Goal: Transaction & Acquisition: Download file/media

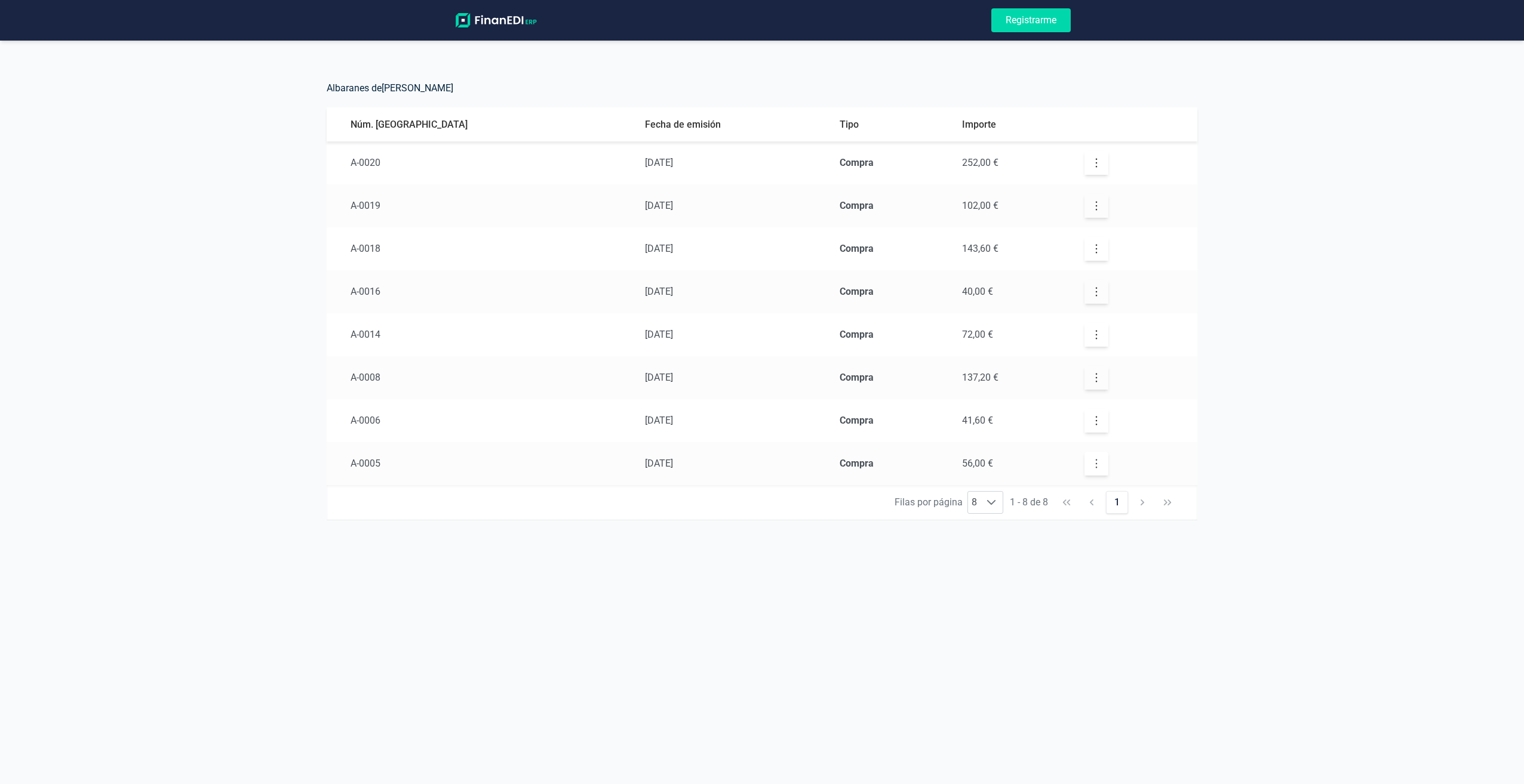
click at [1085, 457] on button "button" at bounding box center [1097, 464] width 24 height 24
click at [1082, 510] on div at bounding box center [1087, 505] width 18 height 41
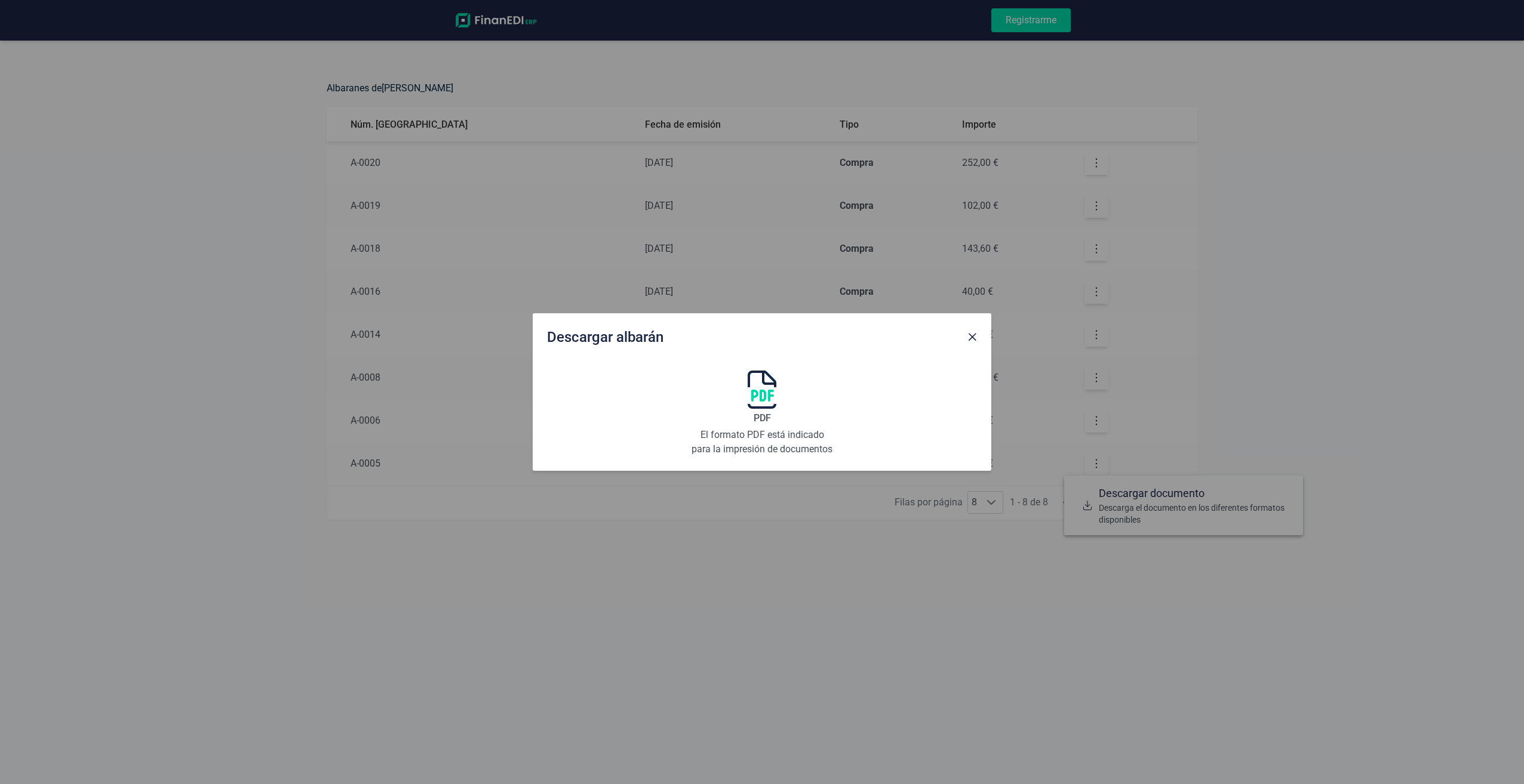
click at [970, 341] on span "Close" at bounding box center [972, 337] width 9 height 9
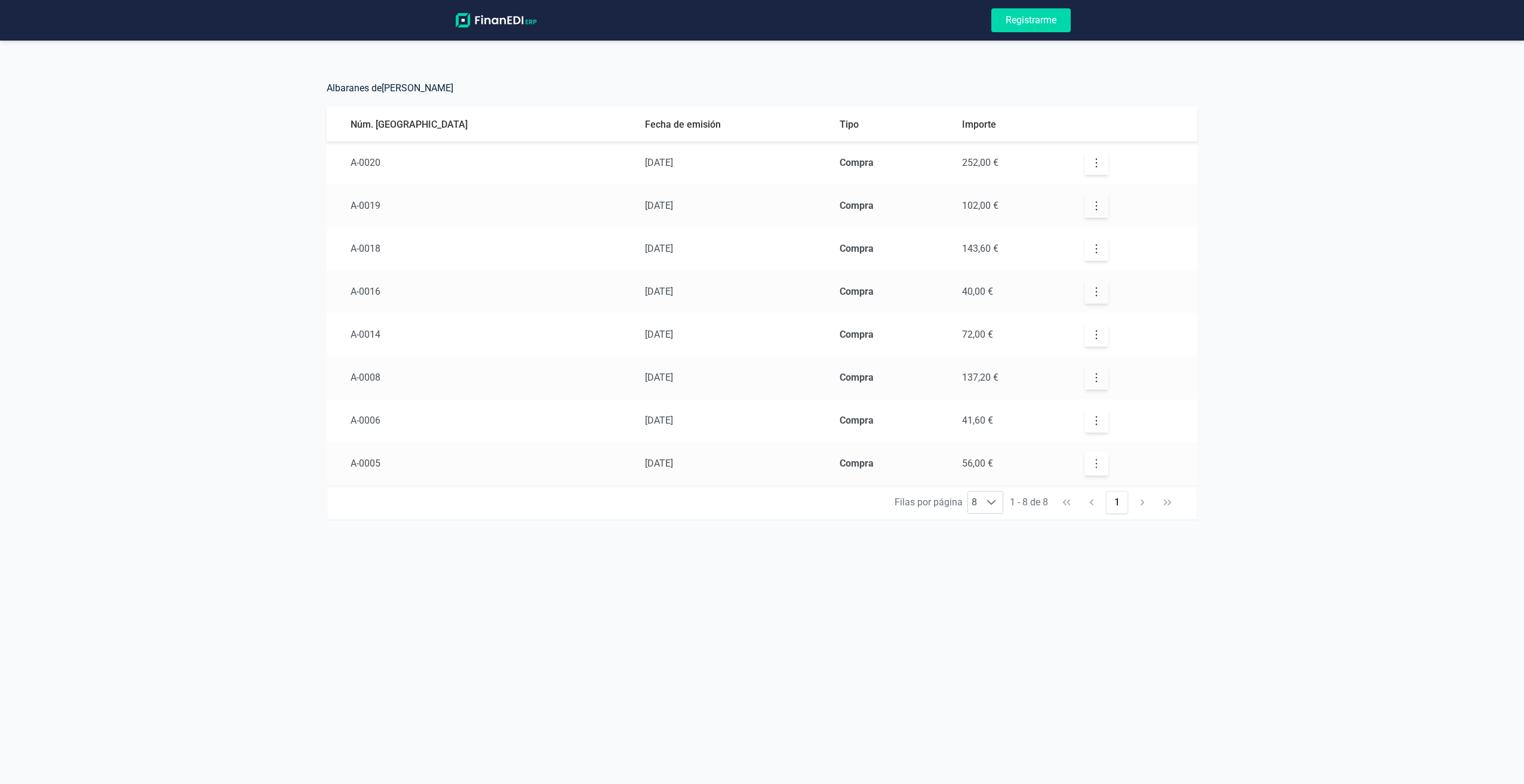
click at [1090, 467] on icon "button" at bounding box center [1096, 463] width 12 height 12
drag, startPoint x: 1079, startPoint y: 467, endPoint x: 1101, endPoint y: 406, distance: 64.8
click at [1090, 467] on icon "button" at bounding box center [1096, 463] width 12 height 12
click at [1451, 473] on div "Albaranes de [PERSON_NAME]. albarán Fecha de emisión Tipo Importe A-0020 [DATE]…" at bounding box center [762, 311] width 1524 height 465
click at [1090, 465] on icon "button" at bounding box center [1096, 463] width 12 height 12
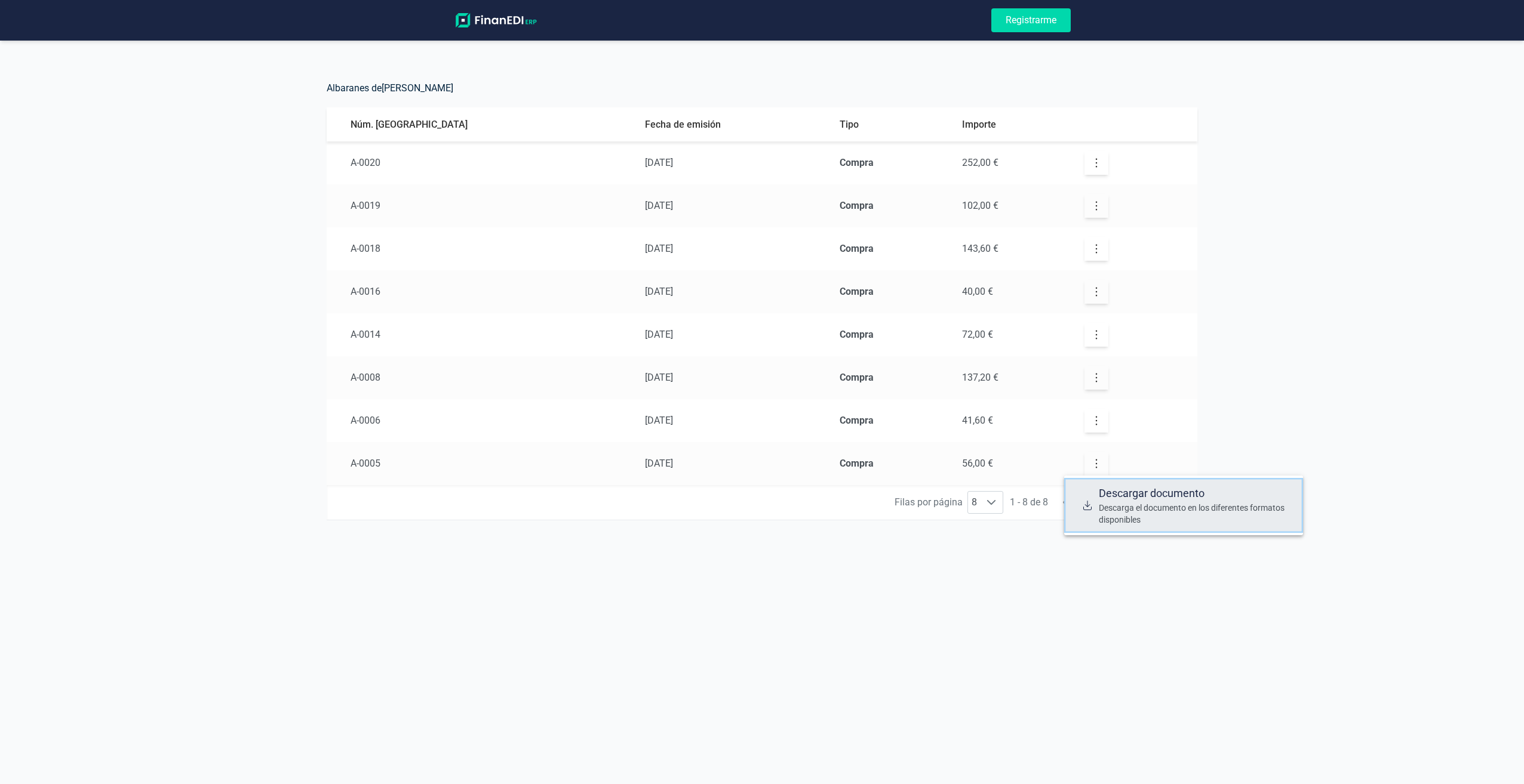
click at [1127, 500] on span "Descargar documento" at bounding box center [1196, 493] width 195 height 17
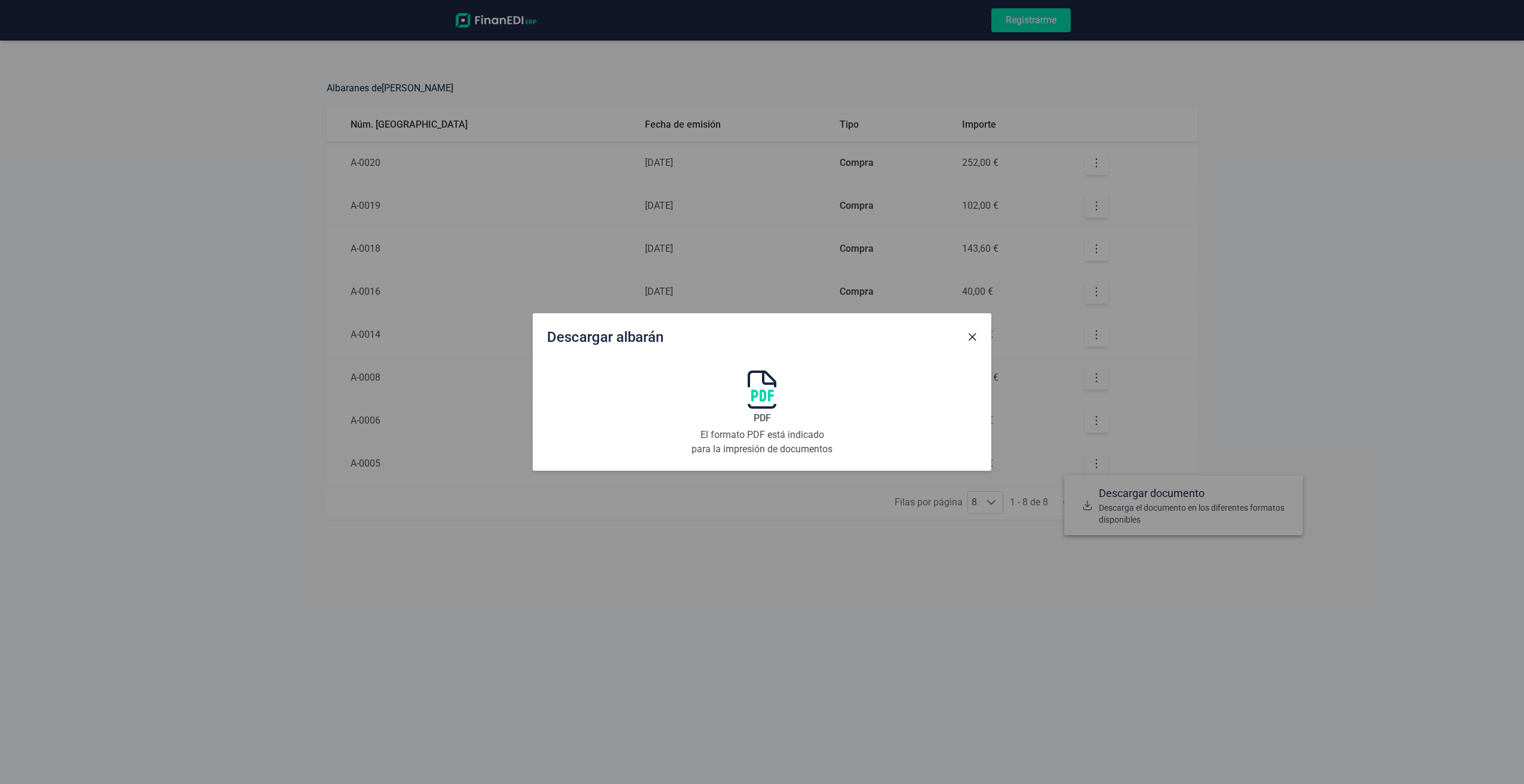
click at [971, 337] on span "Close" at bounding box center [972, 337] width 9 height 9
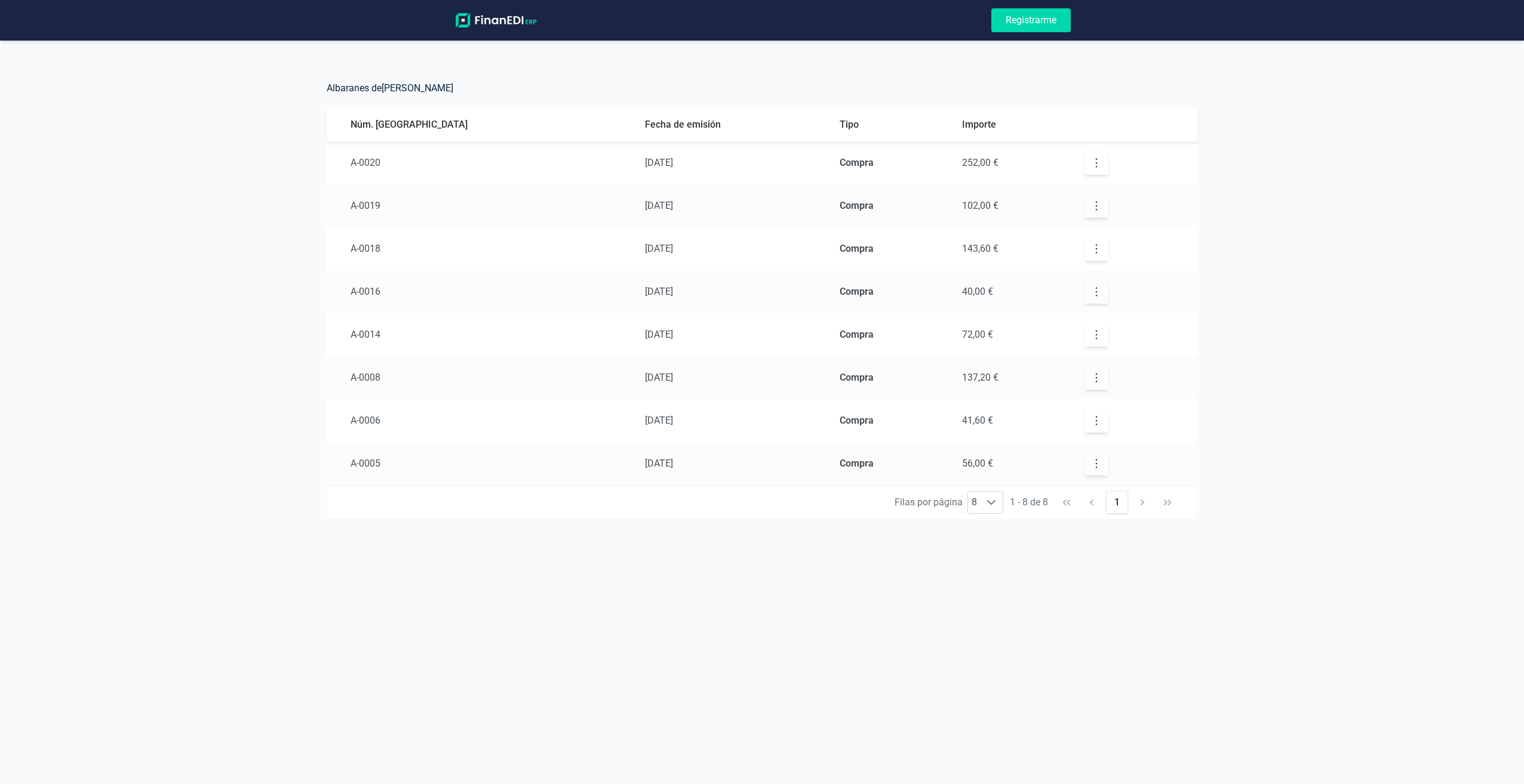
click at [839, 463] on strong "Compra" at bounding box center [856, 463] width 34 height 11
click at [1090, 459] on icon "button" at bounding box center [1096, 463] width 12 height 12
click at [1114, 500] on span "Descargar documento" at bounding box center [1196, 493] width 195 height 17
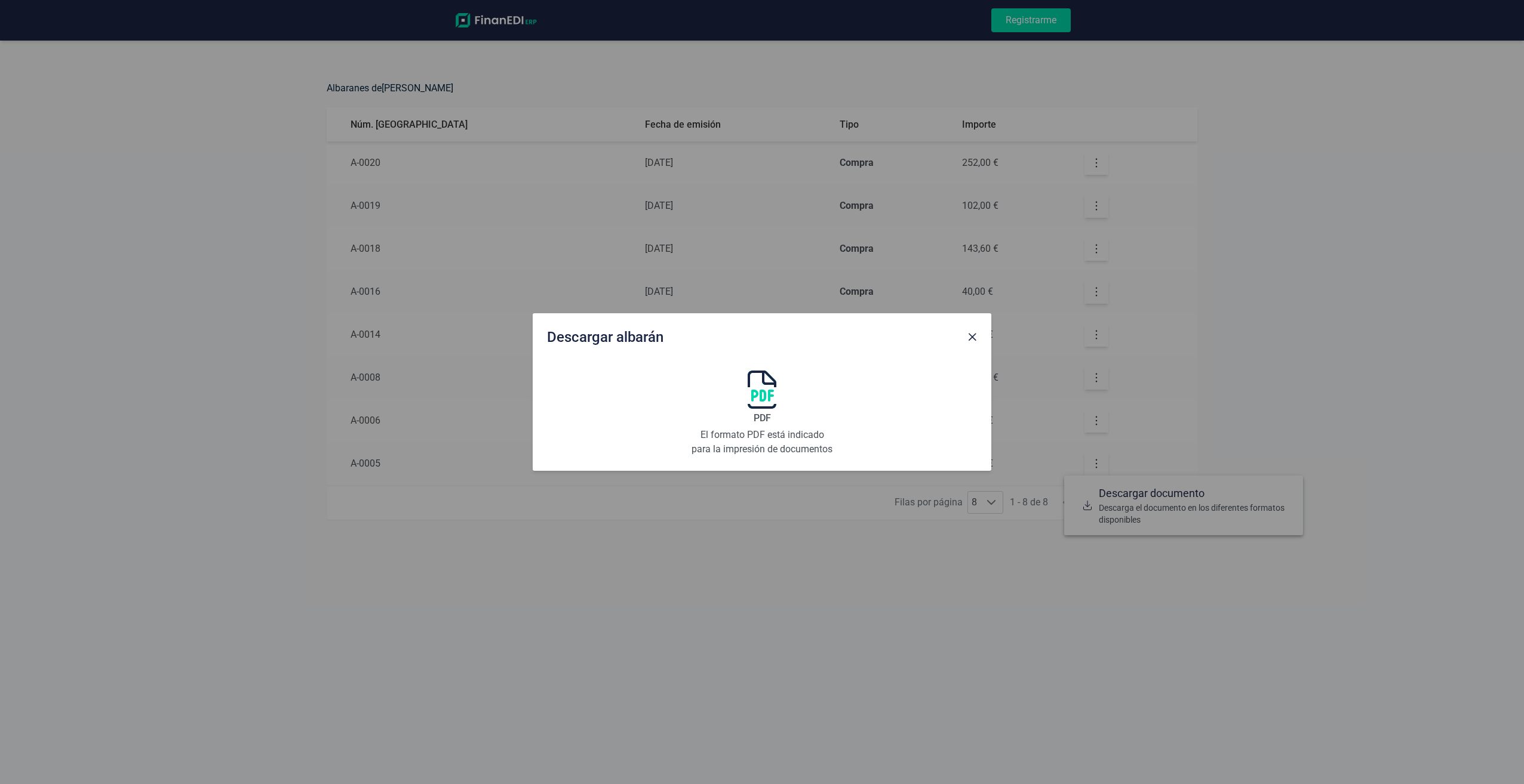
click at [767, 396] on img at bounding box center [762, 390] width 29 height 38
click at [770, 427] on div "PDF El formato PDF está indicado para la impresión de documentos" at bounding box center [762, 414] width 144 height 86
click at [974, 333] on span "Close" at bounding box center [972, 337] width 9 height 9
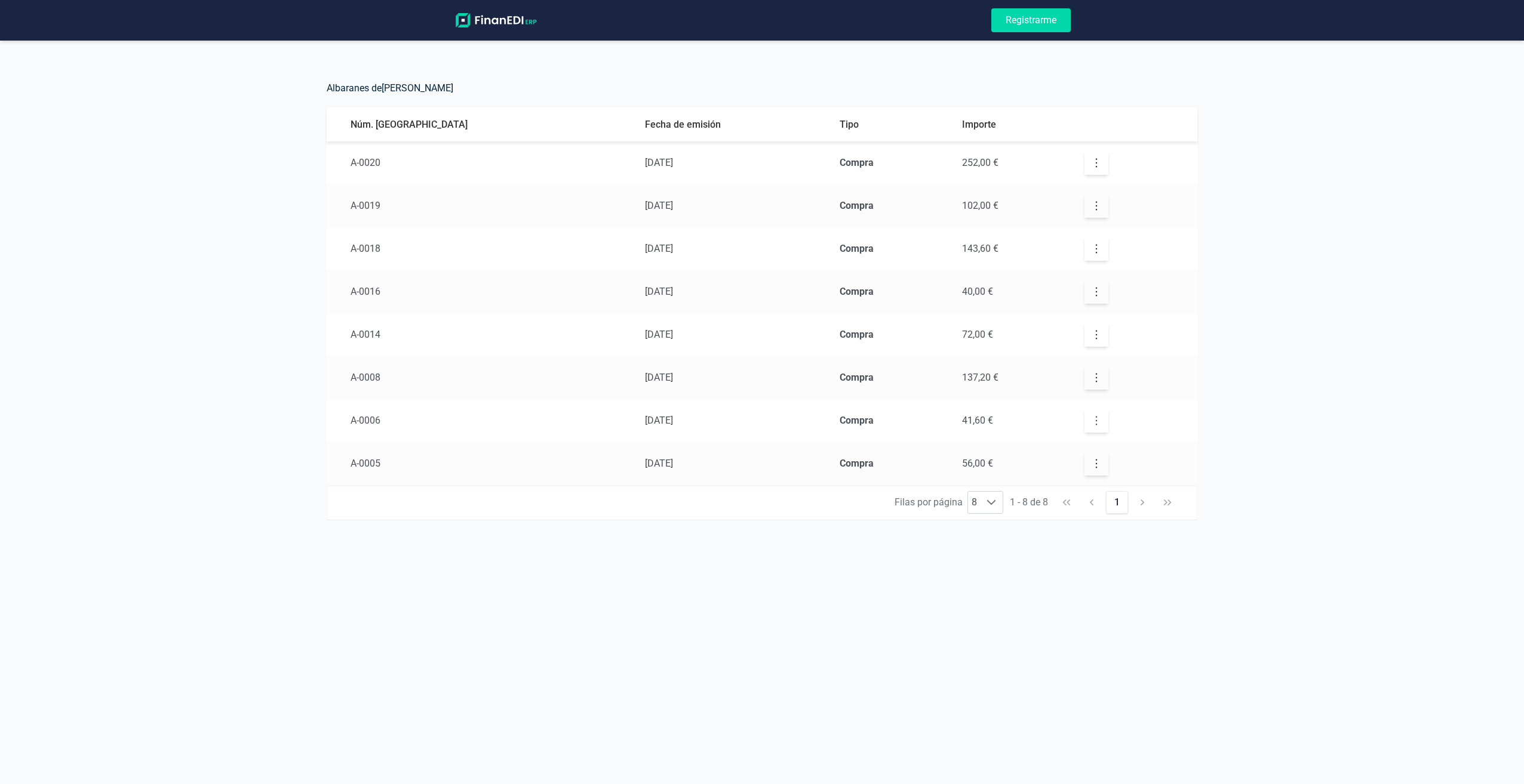
click at [1090, 422] on icon "button" at bounding box center [1096, 420] width 12 height 12
click at [1124, 461] on span "Descarga el documento en los diferentes formatos disponibles" at bounding box center [1196, 471] width 195 height 24
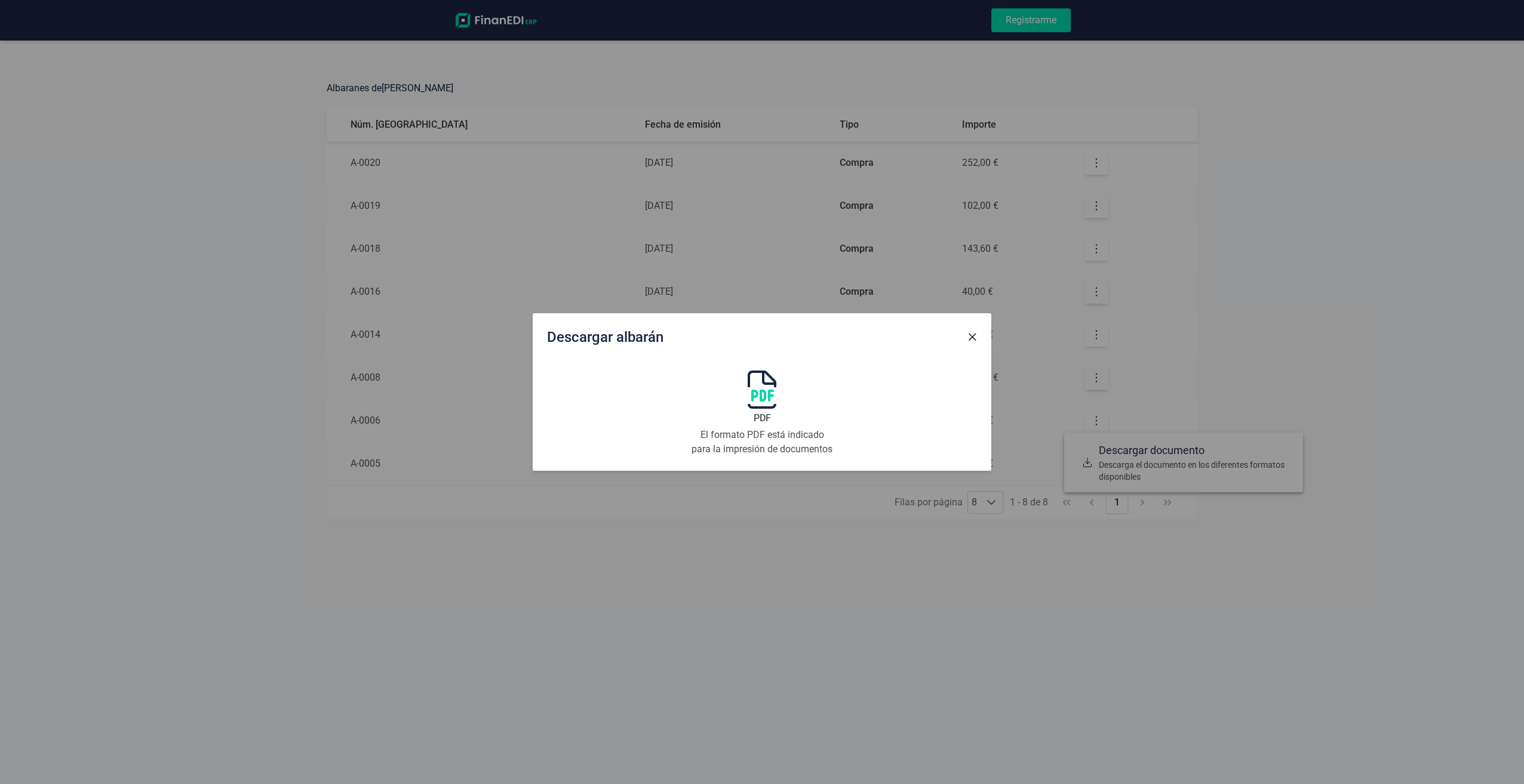
click at [781, 405] on div "PDF El formato PDF está indicado para la impresión de documentos" at bounding box center [762, 414] width 144 height 86
click at [970, 335] on span "Close" at bounding box center [972, 337] width 9 height 9
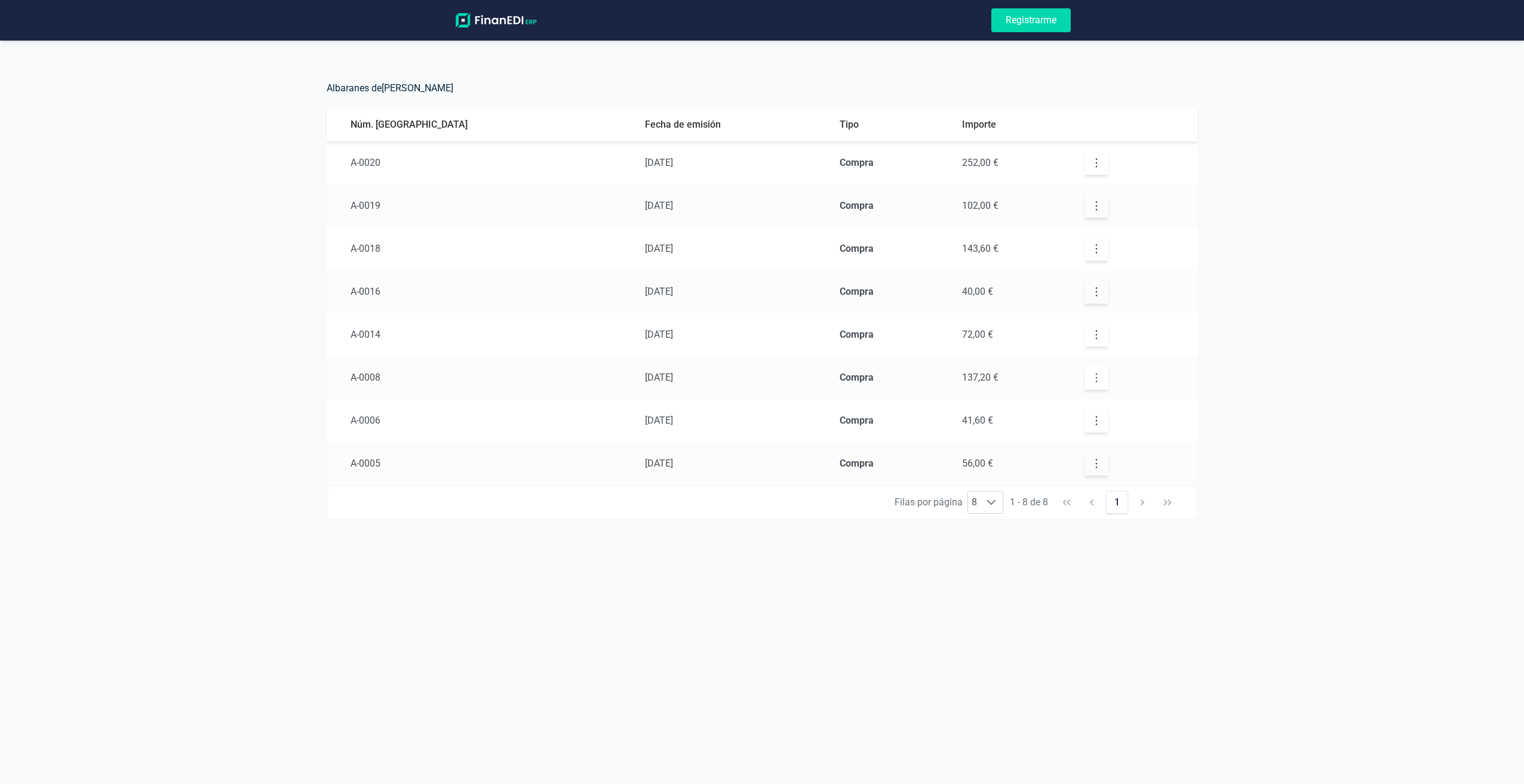
click at [1090, 372] on icon "button" at bounding box center [1096, 378] width 12 height 12
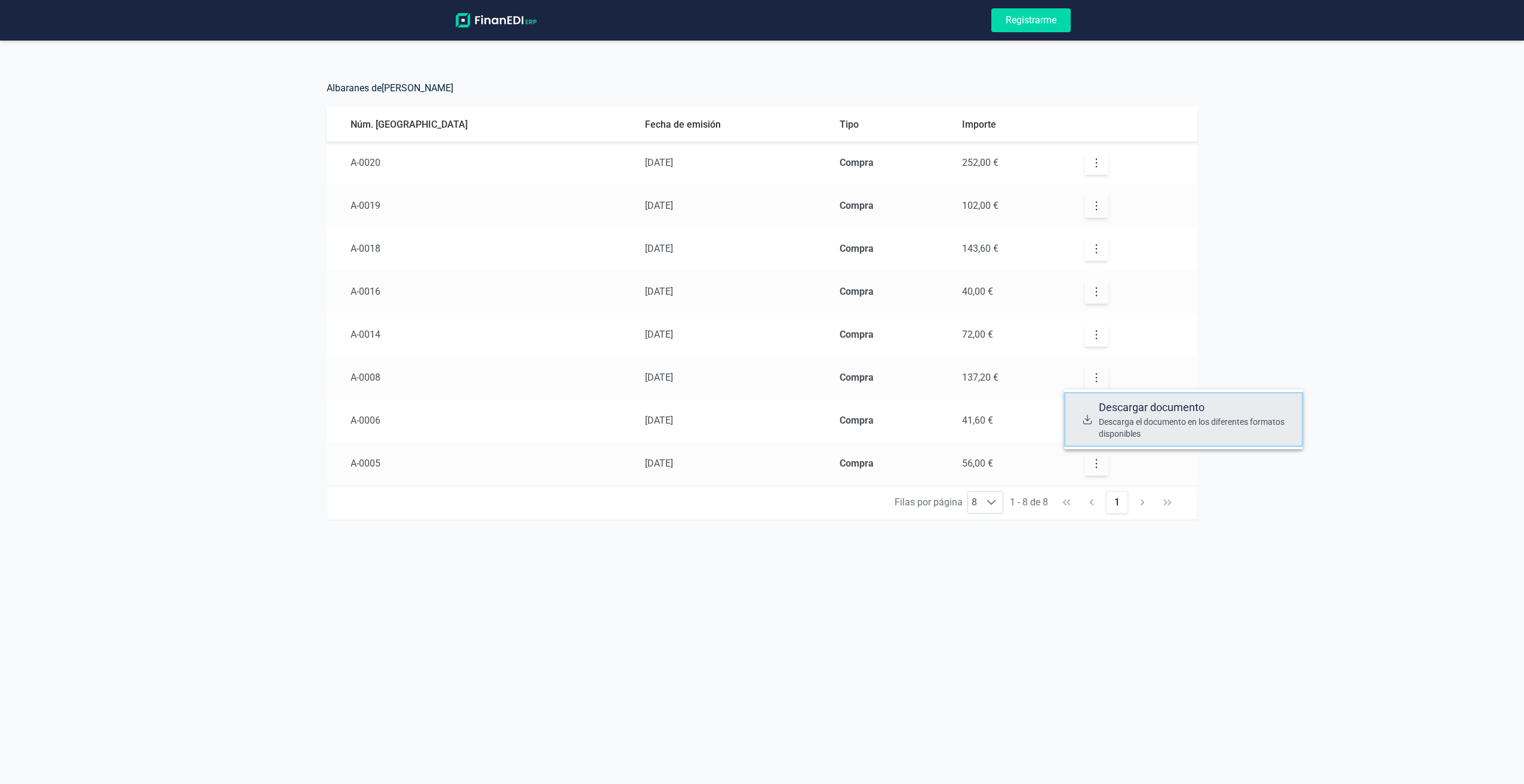
click at [1107, 429] on span "Descarga el documento en los diferentes formatos disponibles" at bounding box center [1196, 428] width 195 height 24
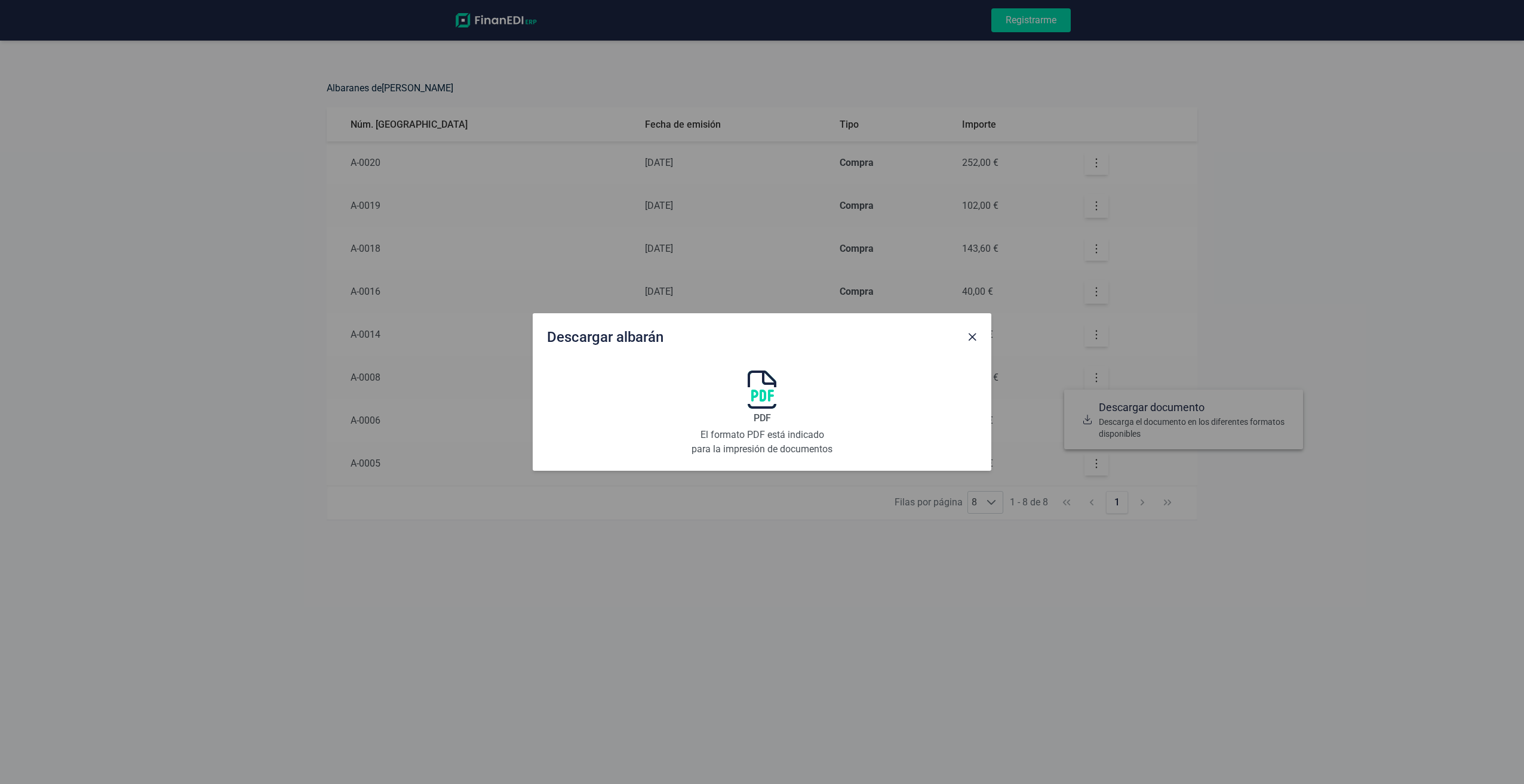
click at [768, 419] on span "PDF" at bounding box center [762, 418] width 18 height 14
click at [971, 336] on span "Close" at bounding box center [972, 337] width 9 height 9
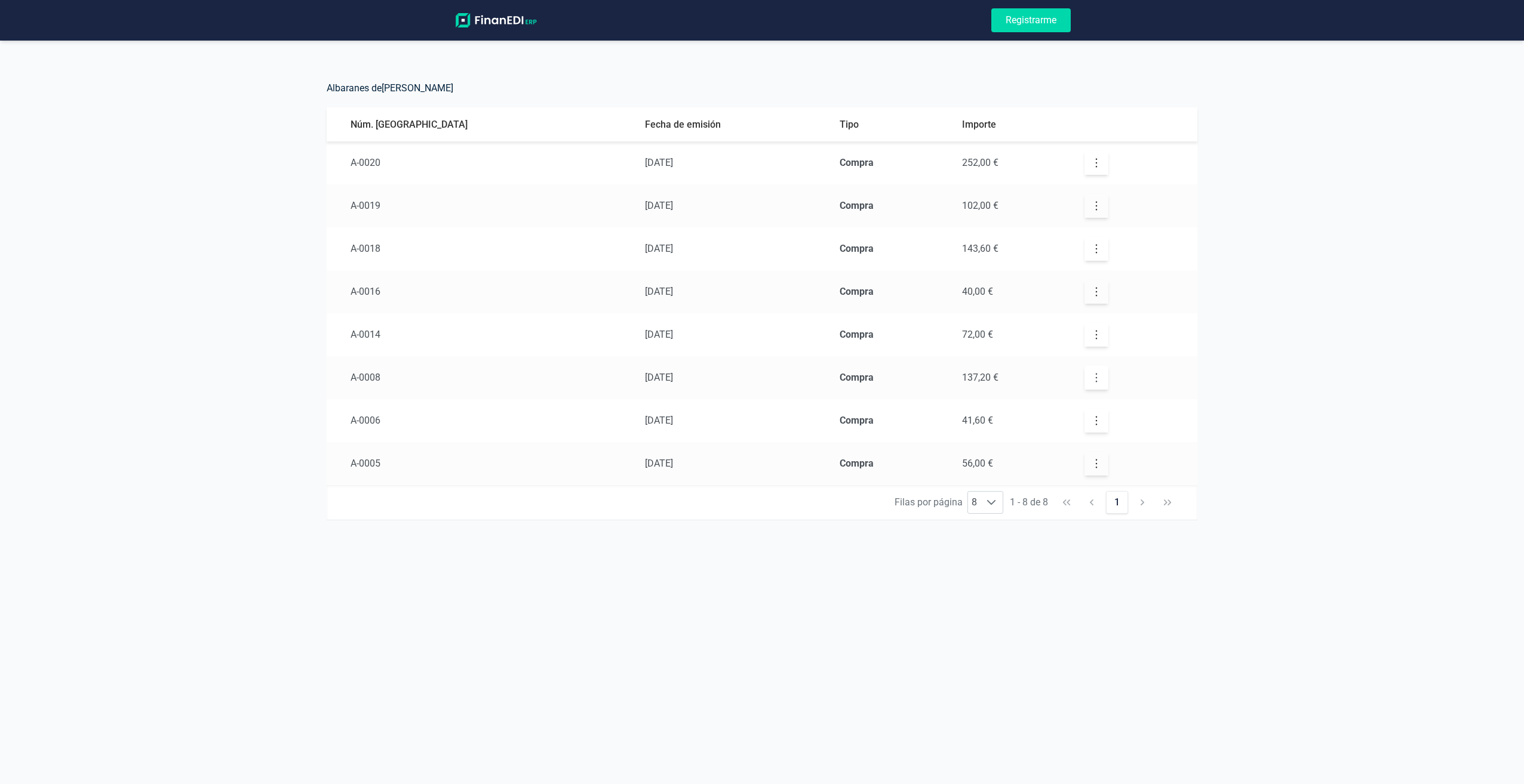
click at [1085, 366] on button "button" at bounding box center [1097, 378] width 24 height 24
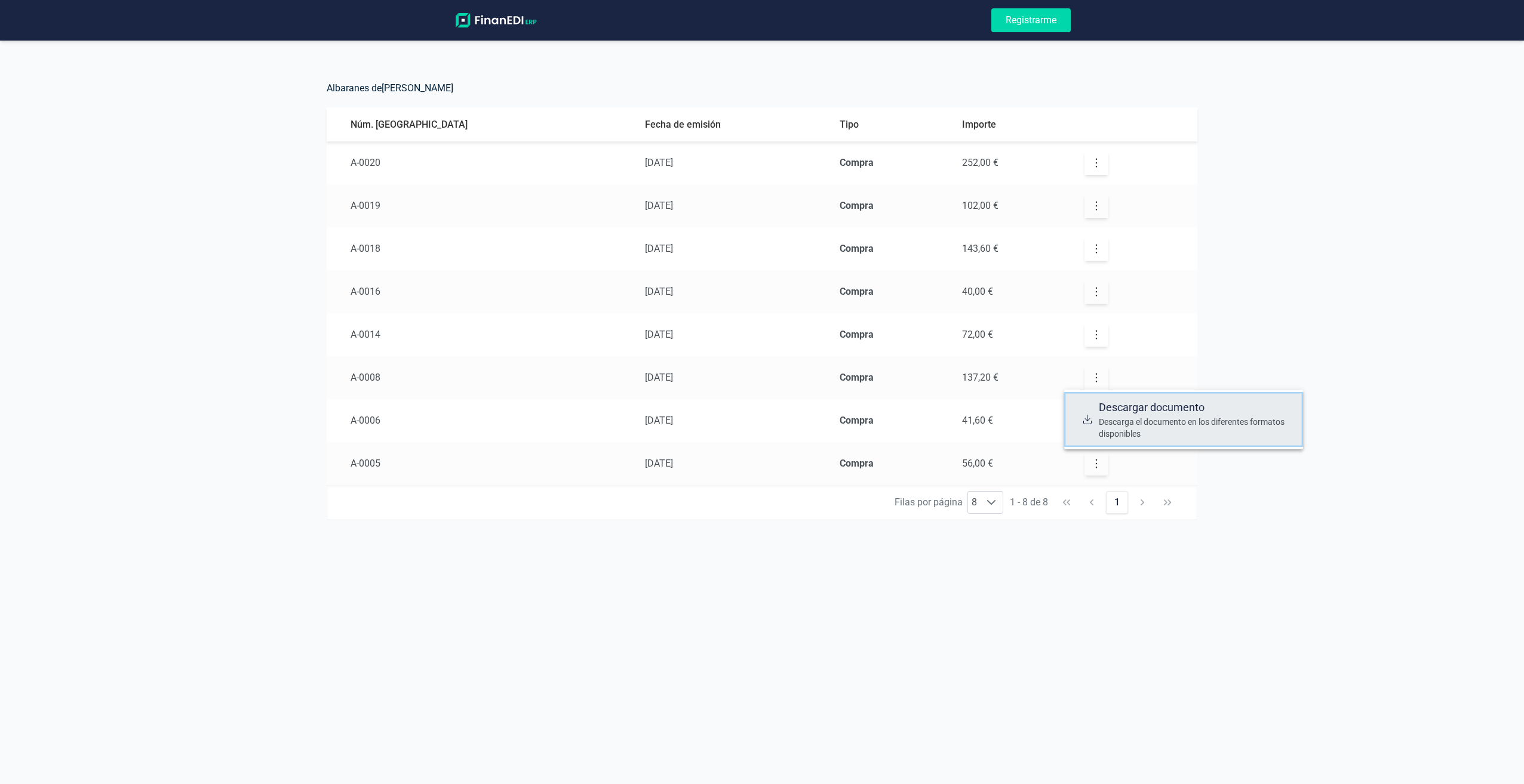
click at [1119, 428] on span "Descarga el documento en los diferentes formatos disponibles" at bounding box center [1196, 428] width 195 height 24
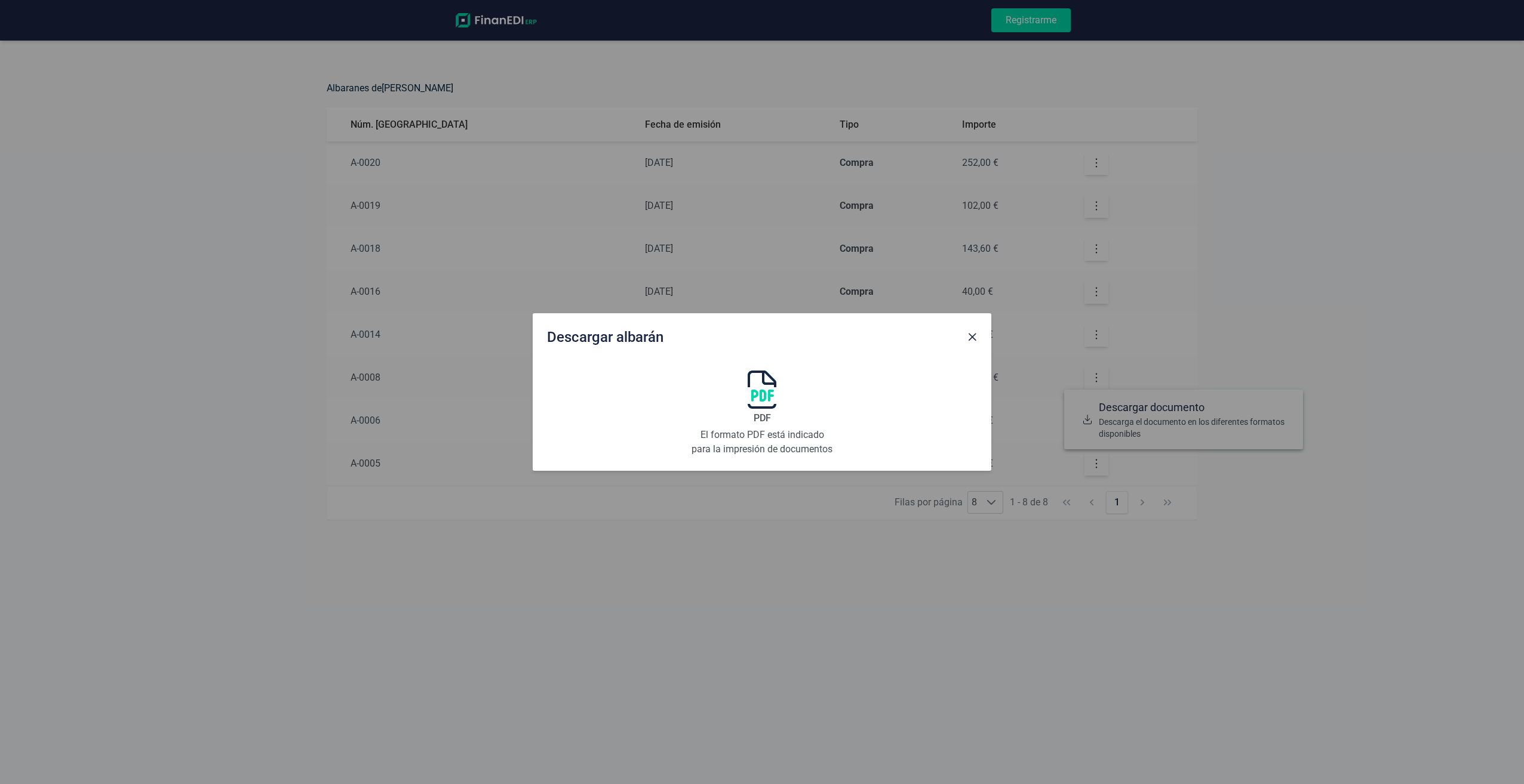
drag, startPoint x: 771, startPoint y: 398, endPoint x: 766, endPoint y: 404, distance: 7.8
click at [771, 398] on img at bounding box center [762, 390] width 29 height 38
click at [972, 332] on button "Close" at bounding box center [972, 337] width 19 height 19
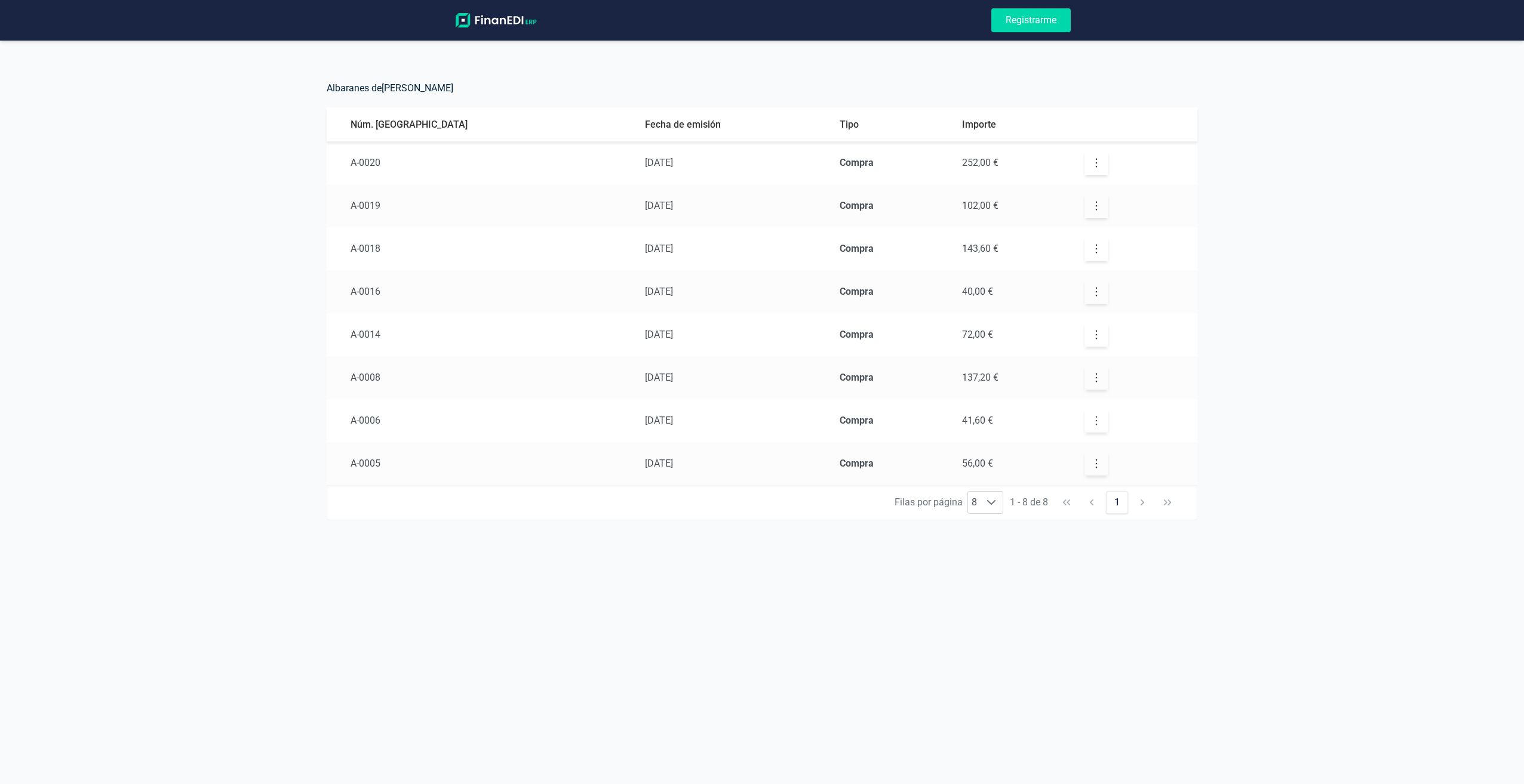
click at [1090, 424] on icon "button" at bounding box center [1096, 420] width 12 height 12
click at [1099, 463] on span "Descarga el documento en los diferentes formatos disponibles" at bounding box center [1196, 471] width 195 height 24
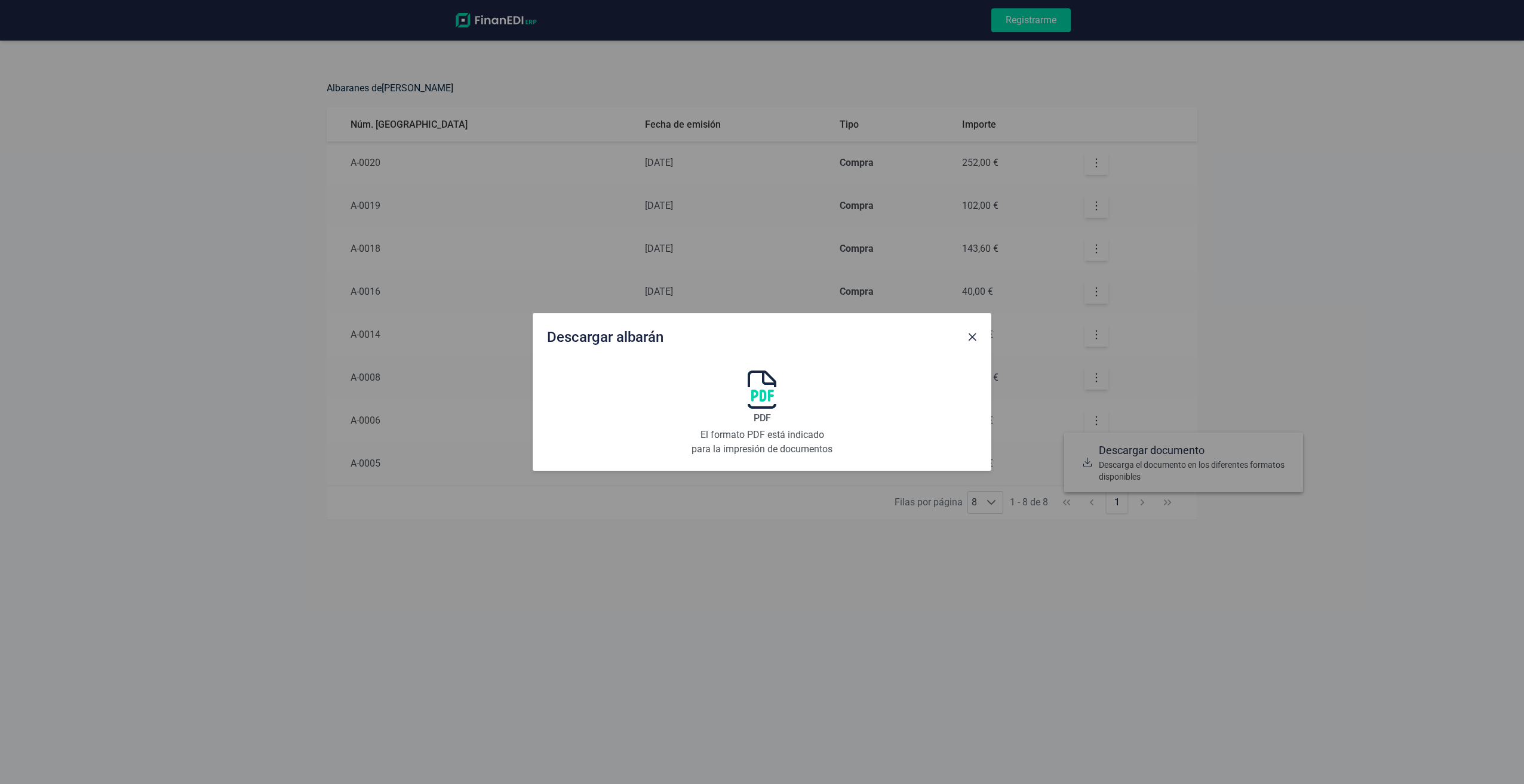
click at [776, 384] on div "PDF El formato PDF está indicado para la impresión de documentos" at bounding box center [762, 414] width 144 height 86
click at [972, 339] on span "Close" at bounding box center [972, 337] width 9 height 9
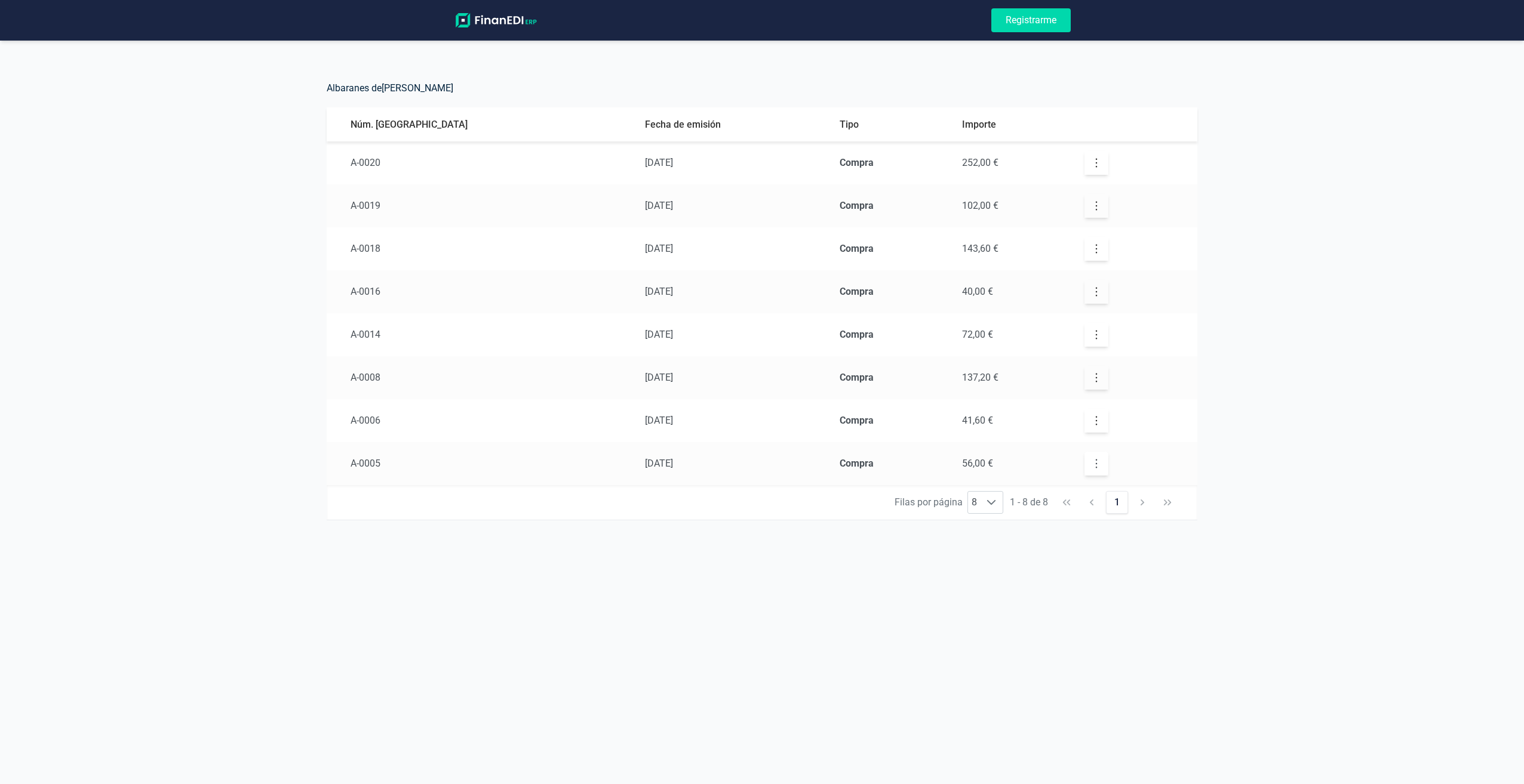
click at [1090, 460] on icon "button" at bounding box center [1096, 463] width 12 height 12
click at [1095, 522] on div at bounding box center [1087, 505] width 18 height 41
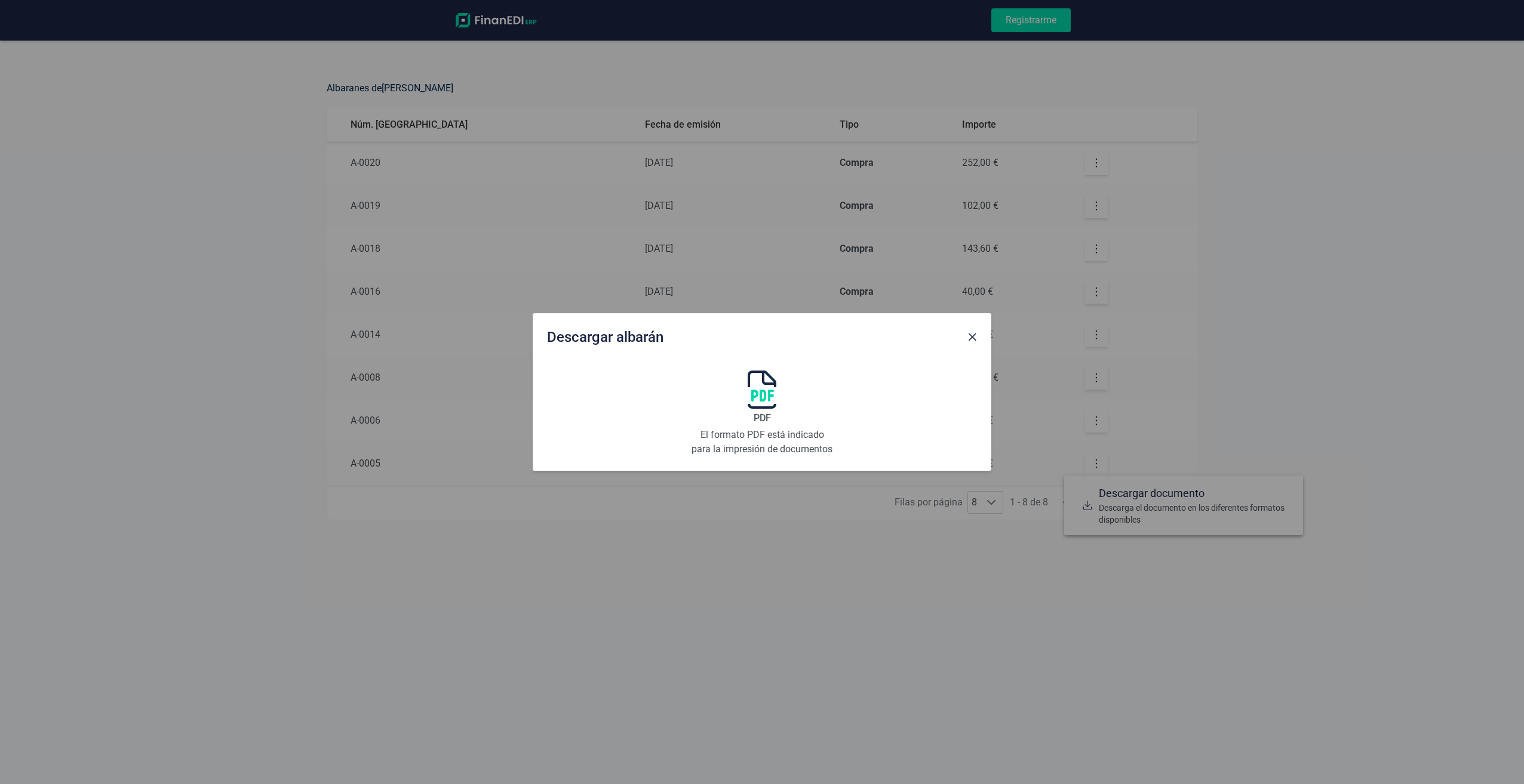
click at [748, 408] on img at bounding box center [762, 390] width 29 height 38
click at [973, 343] on button "Close" at bounding box center [972, 337] width 19 height 19
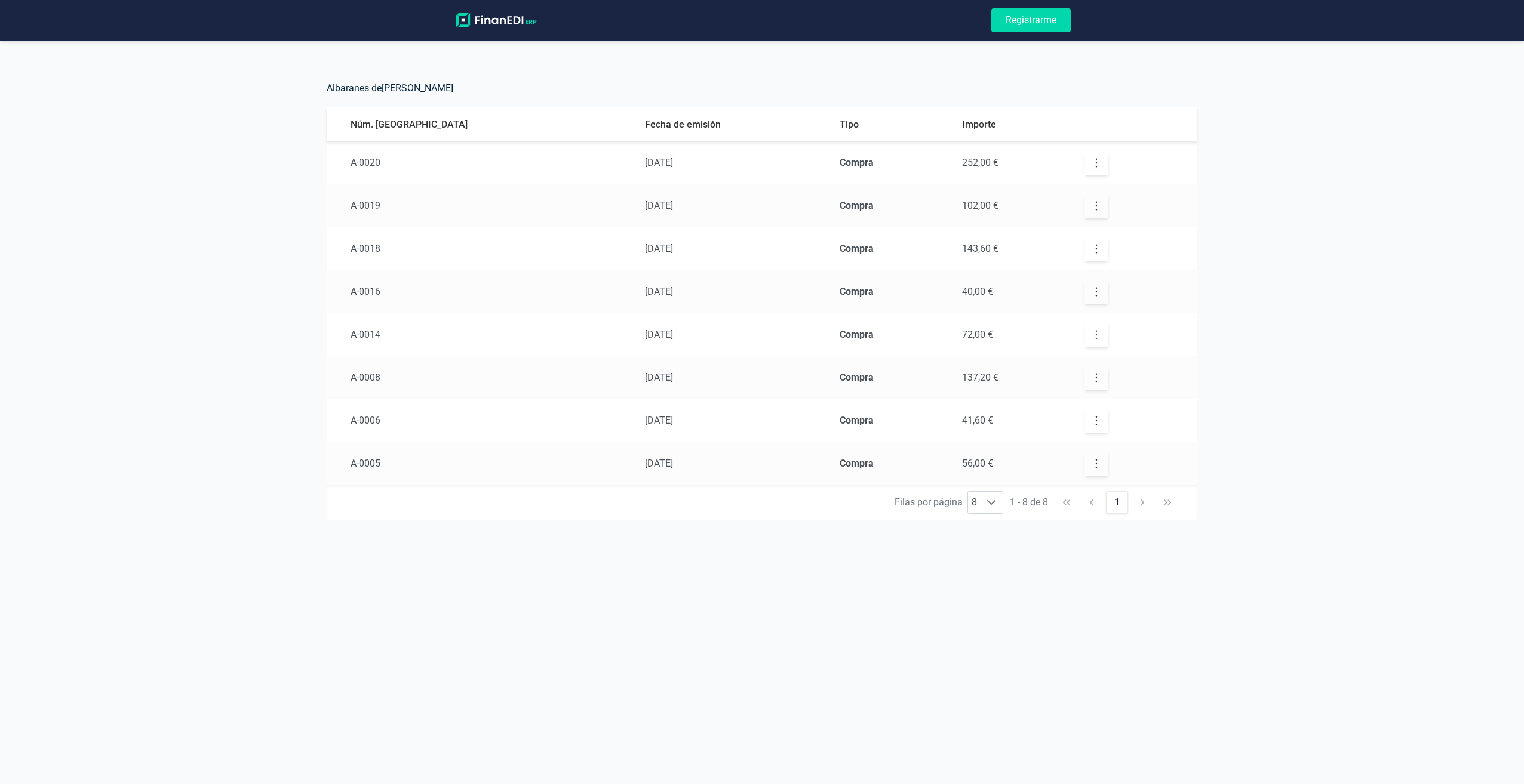
click at [1090, 339] on icon "button" at bounding box center [1096, 335] width 12 height 12
click at [1079, 374] on div at bounding box center [1087, 377] width 18 height 41
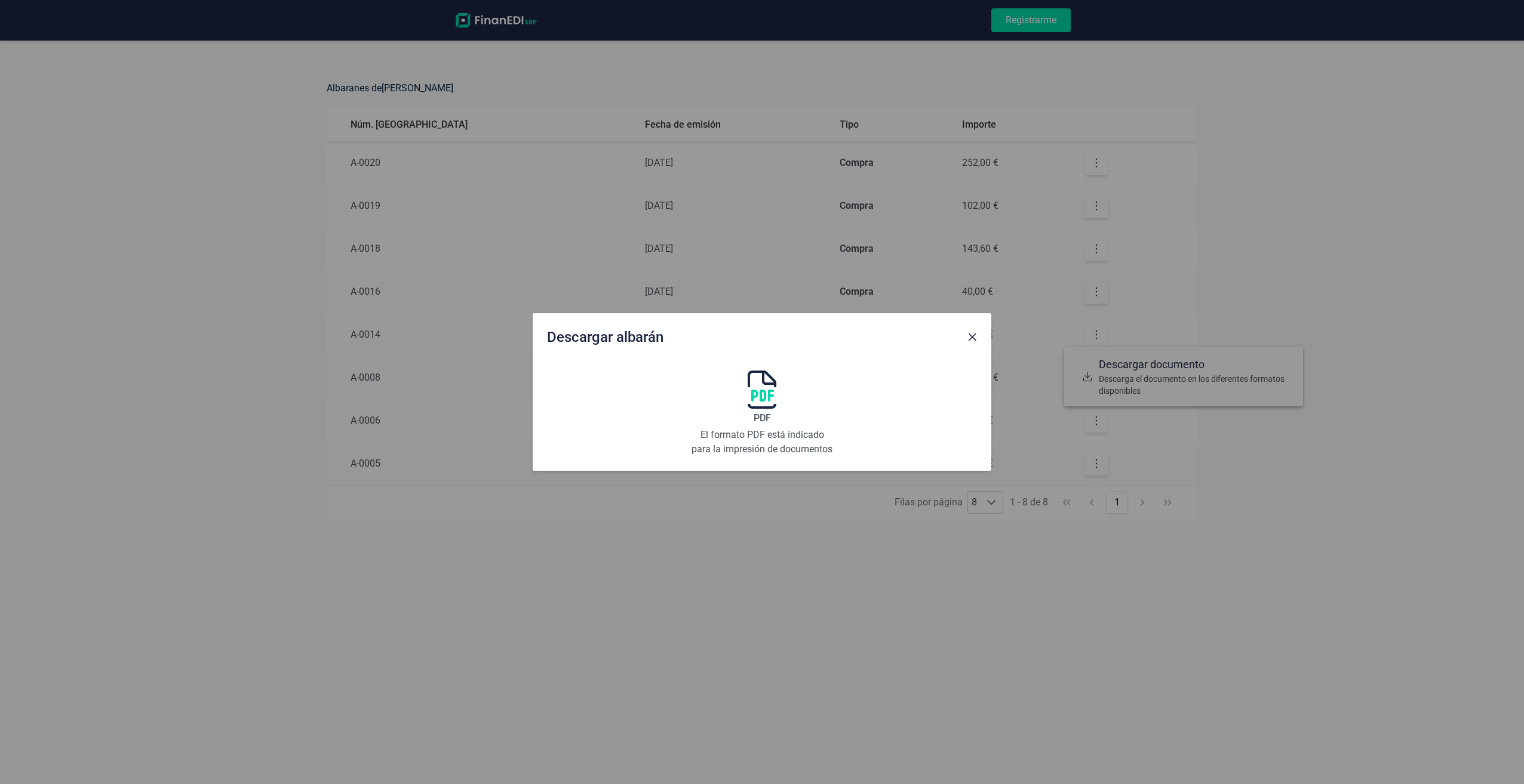
click at [767, 407] on img at bounding box center [762, 390] width 29 height 38
click at [973, 339] on span "Close" at bounding box center [972, 337] width 9 height 9
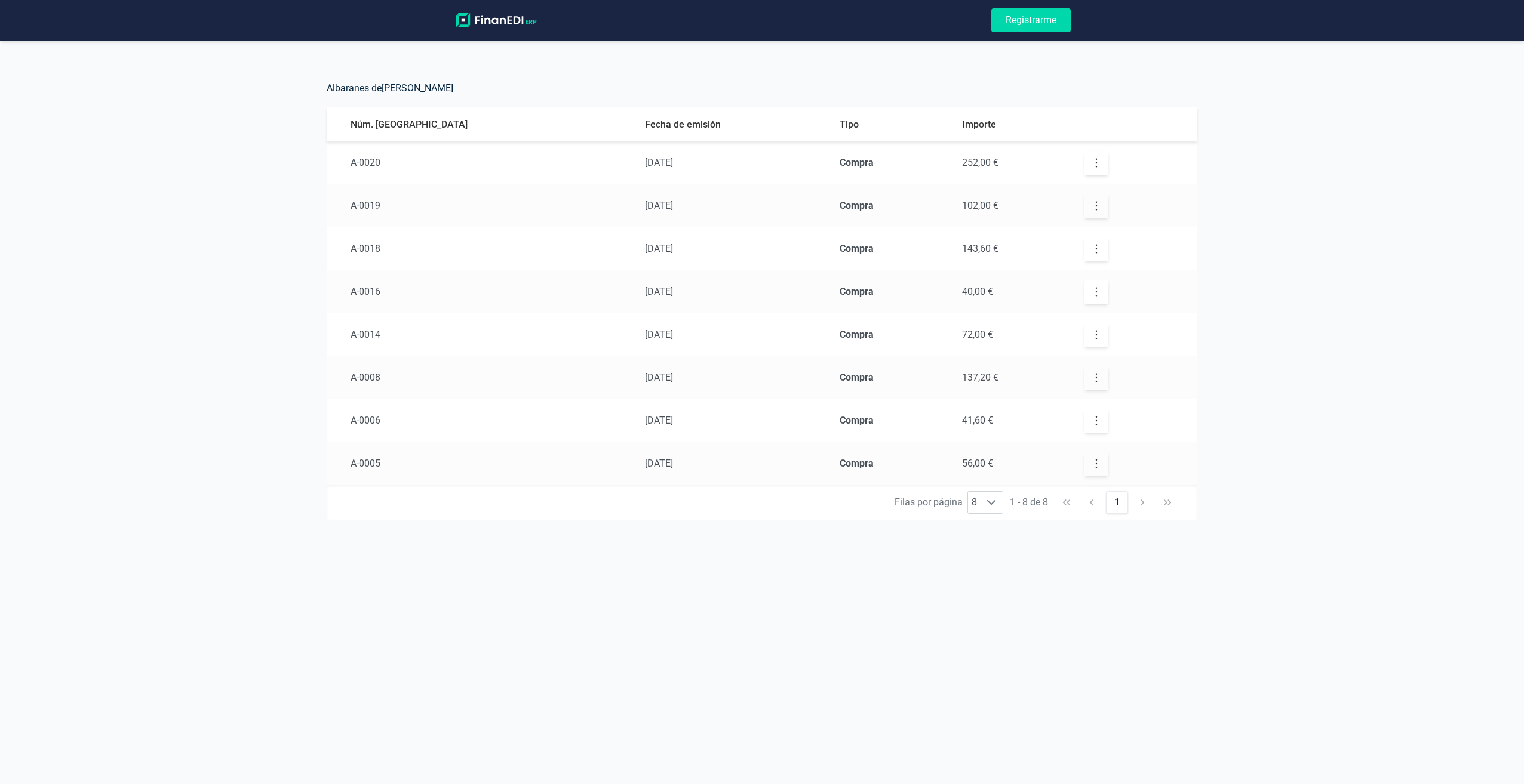
click at [1085, 297] on button "button" at bounding box center [1097, 292] width 24 height 24
click at [1093, 328] on div at bounding box center [1087, 334] width 18 height 41
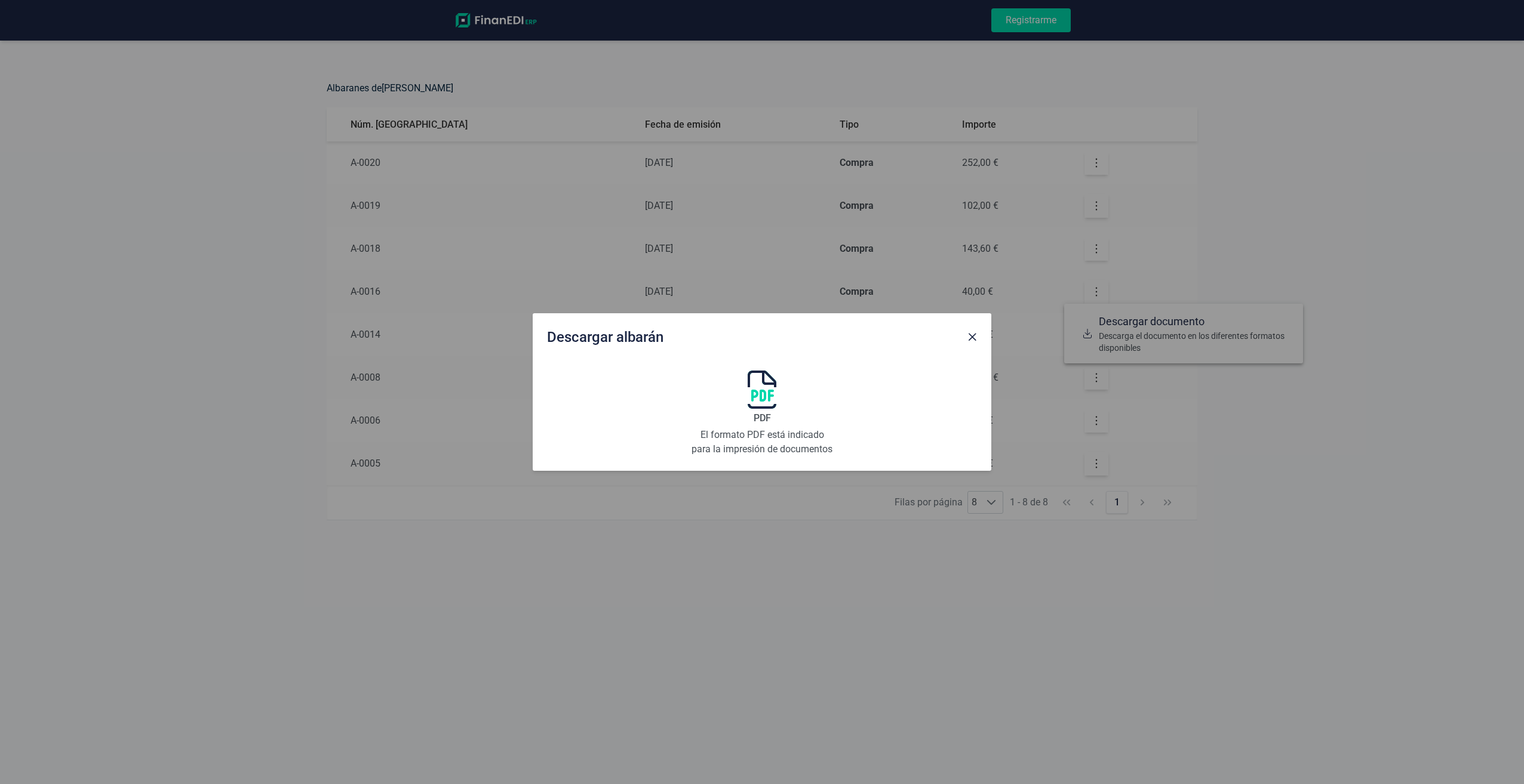
click at [770, 387] on img at bounding box center [762, 390] width 29 height 38
click at [970, 336] on span "Close" at bounding box center [972, 337] width 9 height 9
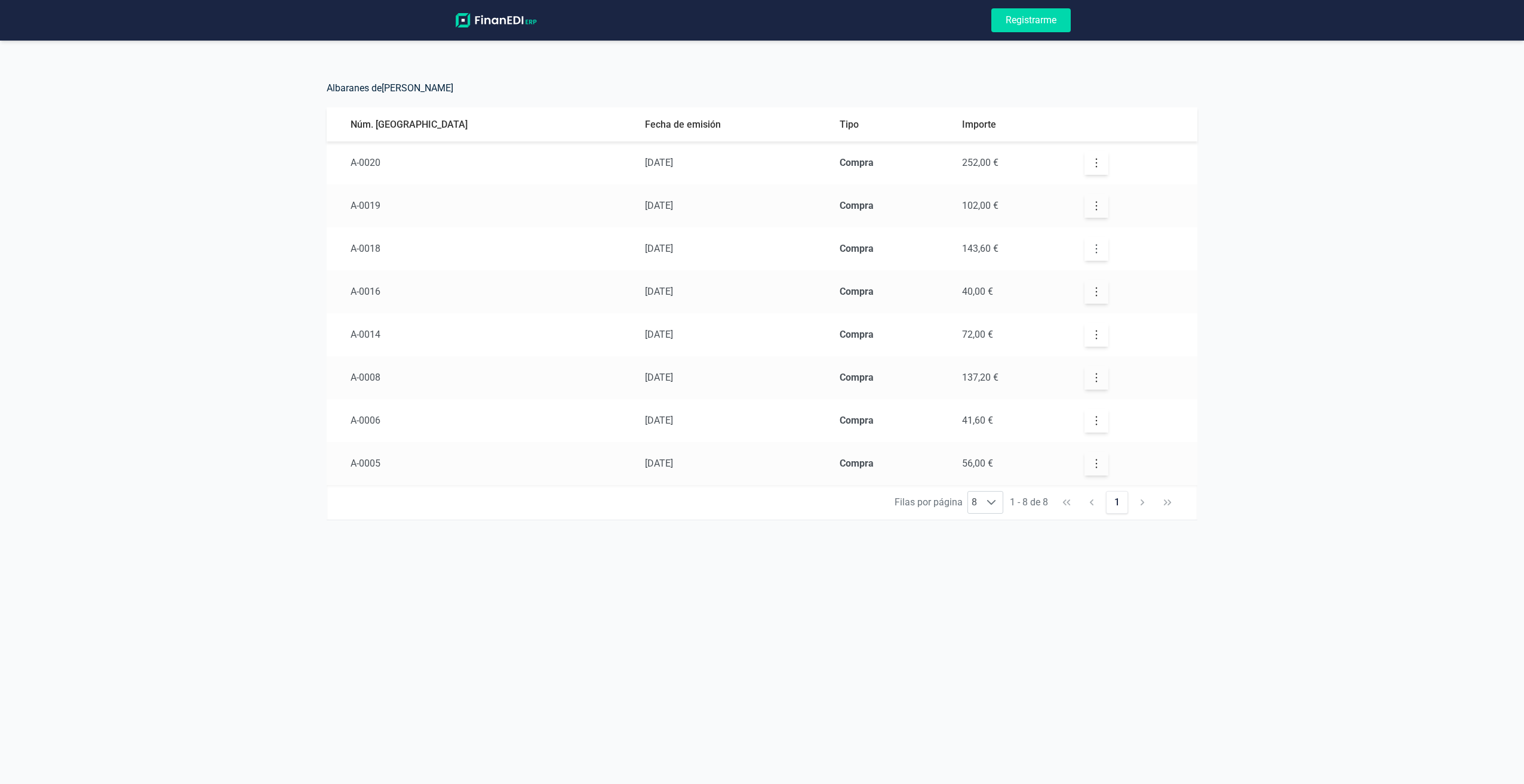
click at [1090, 248] on icon "button" at bounding box center [1096, 249] width 12 height 12
click at [1131, 280] on span "Descargar documento" at bounding box center [1196, 279] width 195 height 17
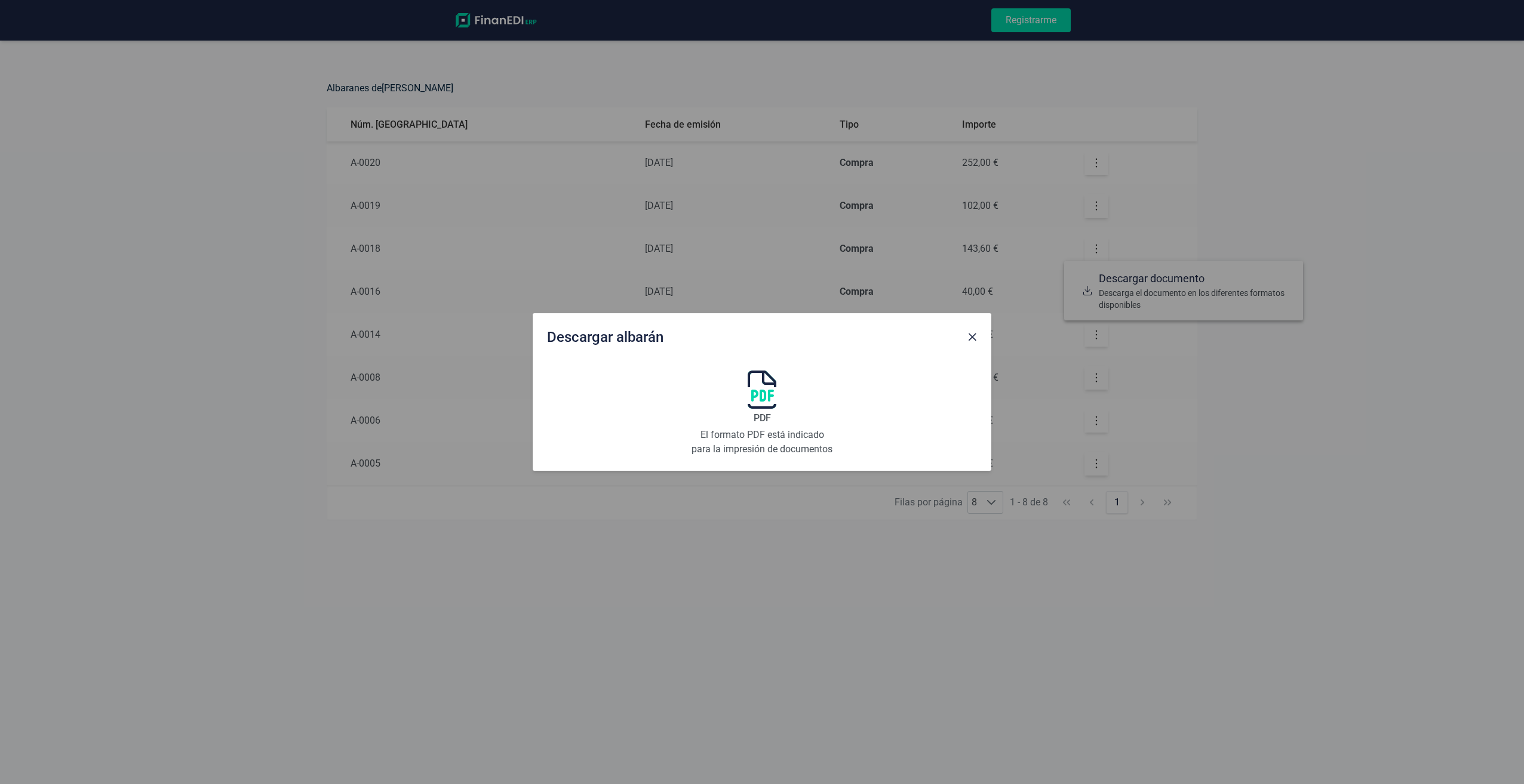
click at [759, 398] on img at bounding box center [762, 390] width 29 height 38
click at [973, 340] on span "Close" at bounding box center [972, 337] width 9 height 9
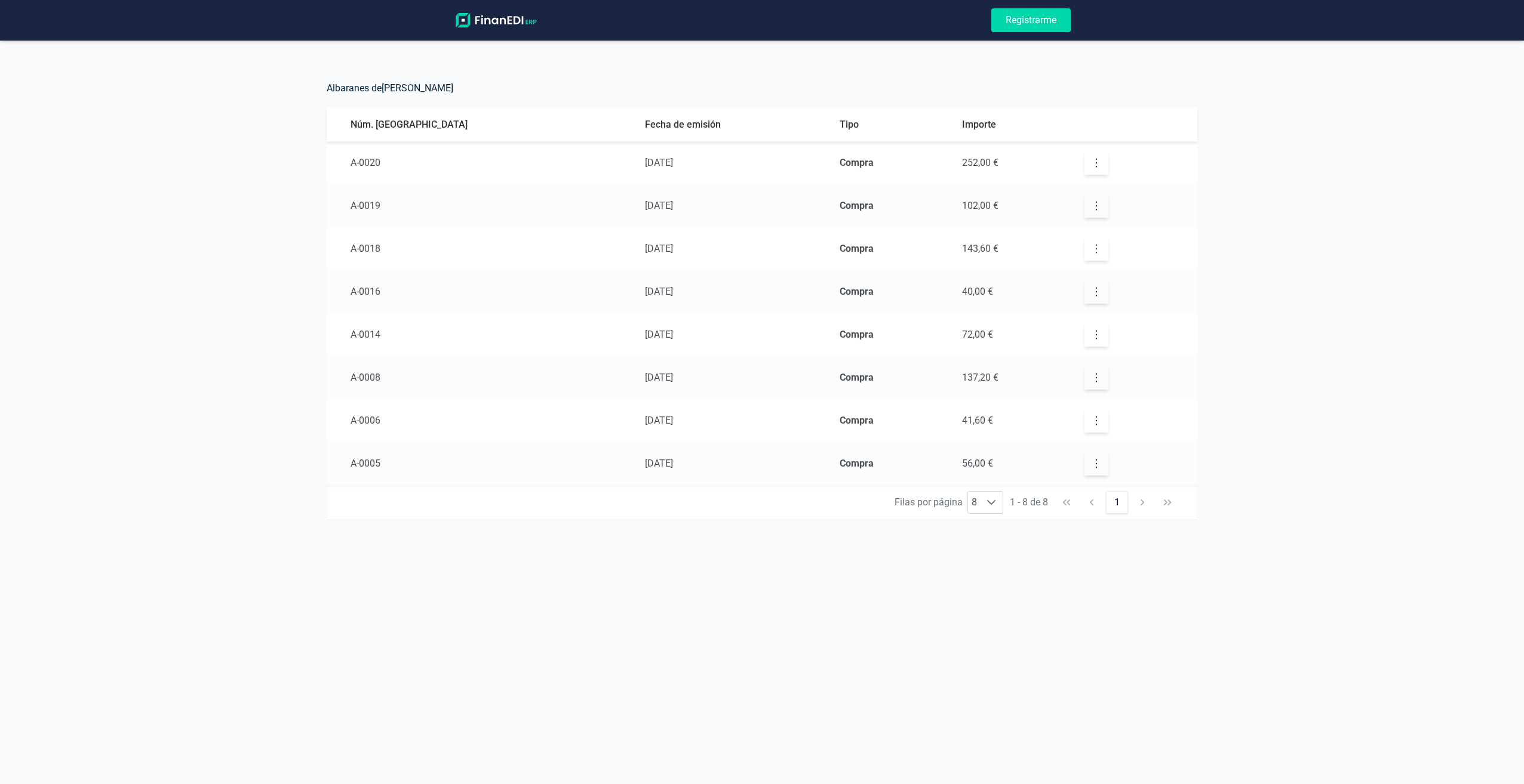
click at [1090, 243] on icon "button" at bounding box center [1096, 249] width 12 height 12
click at [1169, 282] on span "Descargar documento" at bounding box center [1196, 279] width 195 height 17
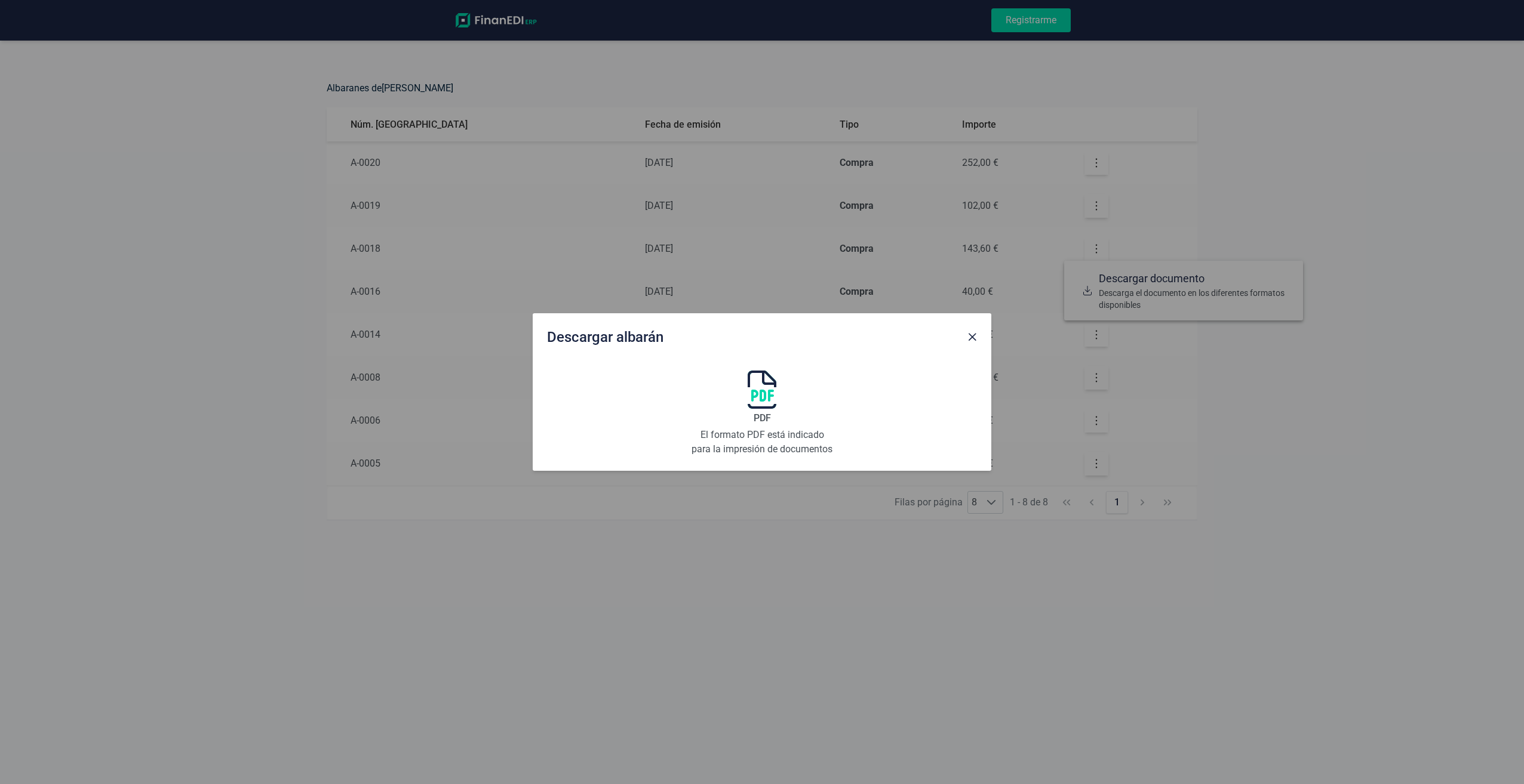
click at [770, 389] on img at bounding box center [762, 390] width 29 height 38
click at [980, 328] on div at bounding box center [972, 335] width 19 height 24
click at [976, 336] on span "Close" at bounding box center [972, 337] width 9 height 9
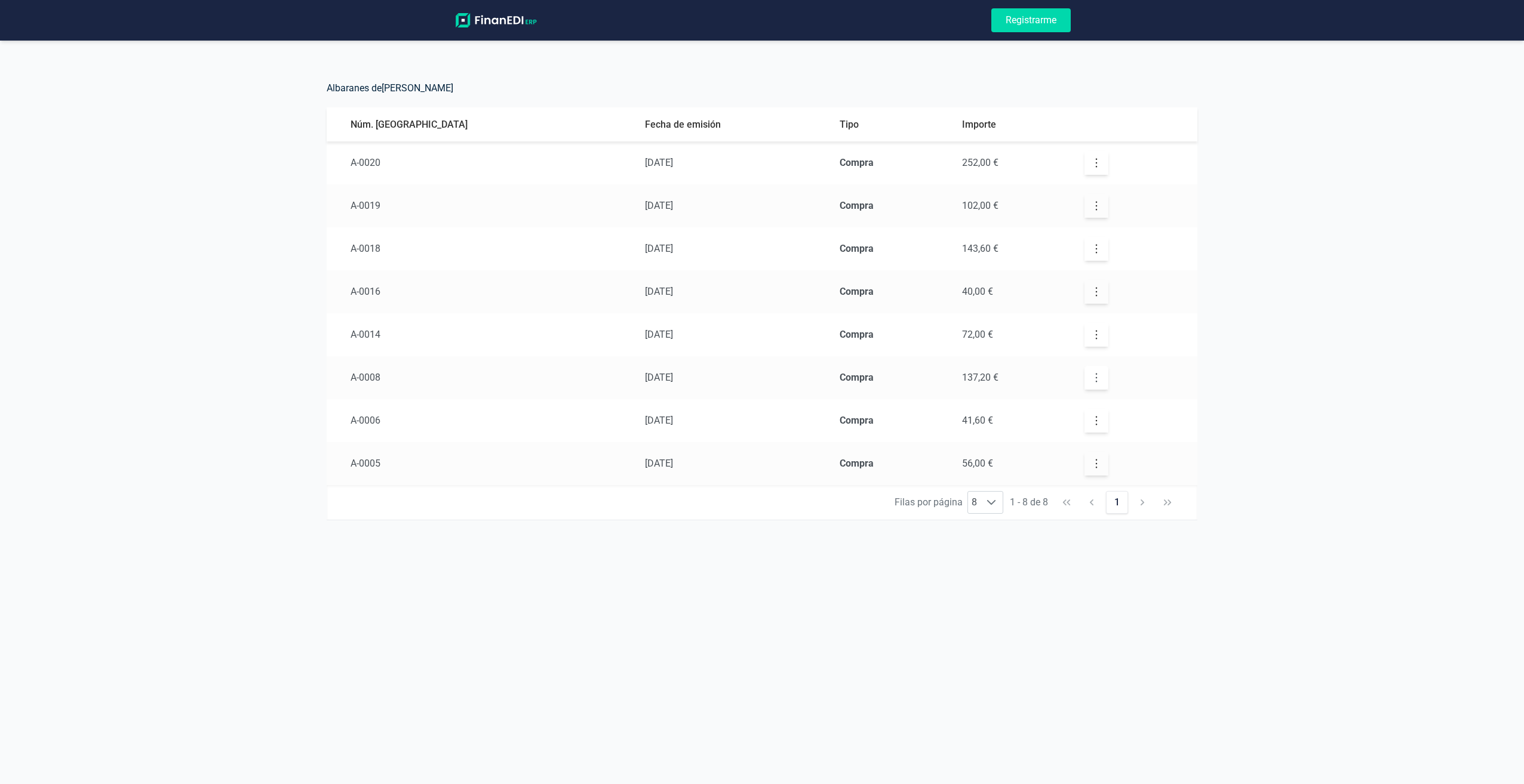
click at [1090, 383] on icon "button" at bounding box center [1096, 378] width 12 height 12
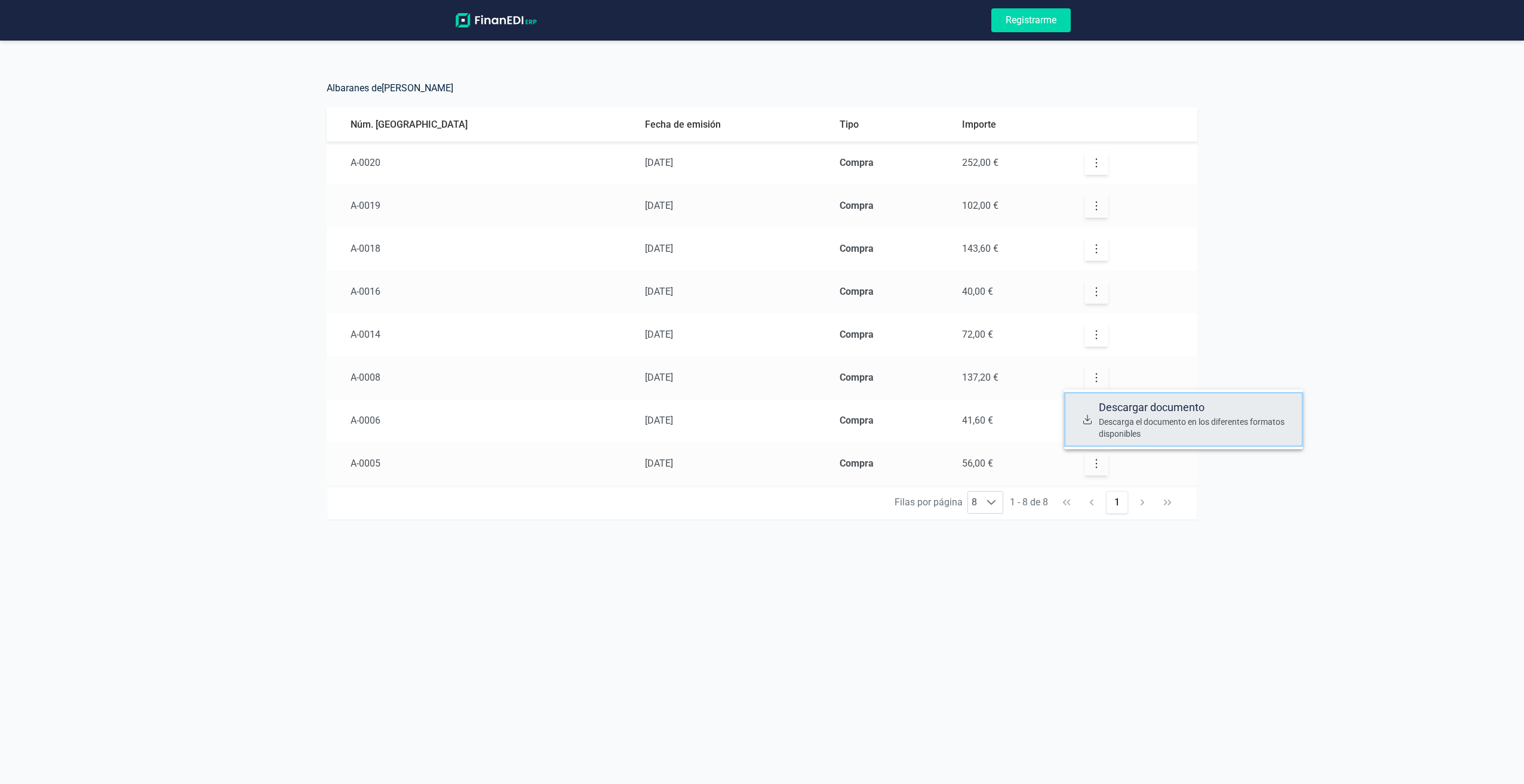
click at [1112, 410] on span "Descargar documento" at bounding box center [1196, 407] width 195 height 17
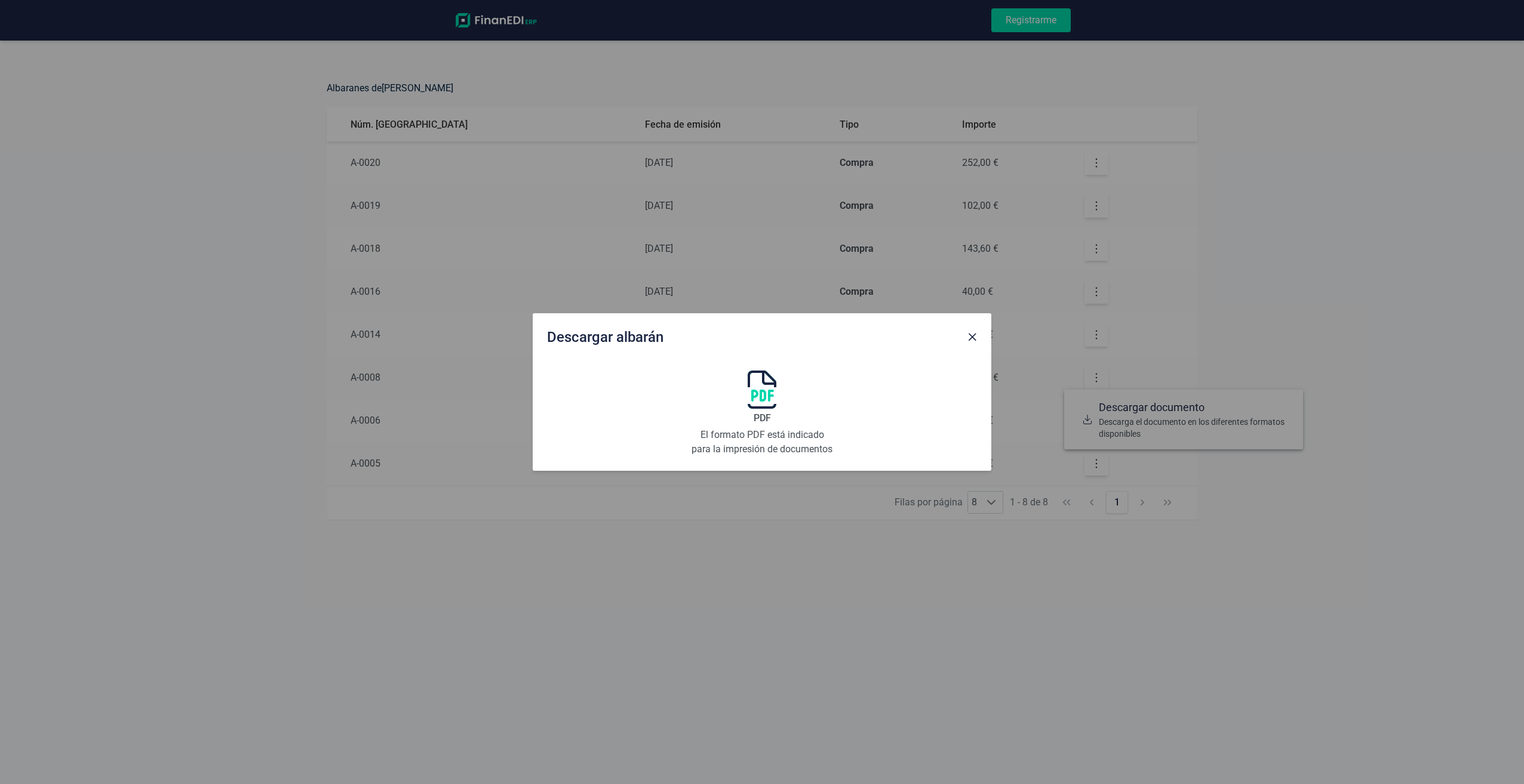
click at [759, 404] on img at bounding box center [762, 390] width 29 height 38
click at [970, 335] on span "Close" at bounding box center [972, 337] width 9 height 9
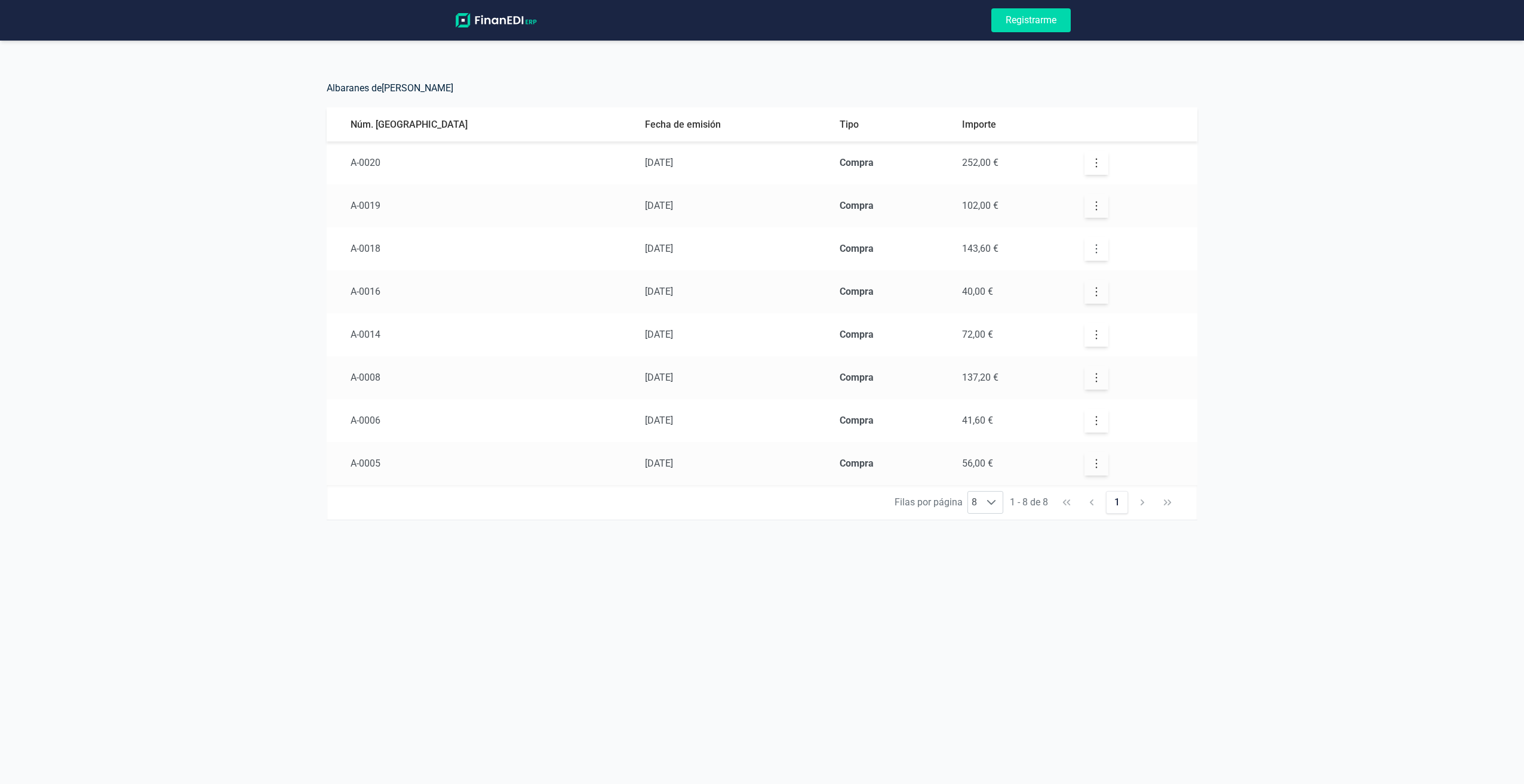
click at [1096, 253] on icon "button" at bounding box center [1097, 249] width 2 height 9
click at [1080, 282] on div at bounding box center [1087, 291] width 18 height 41
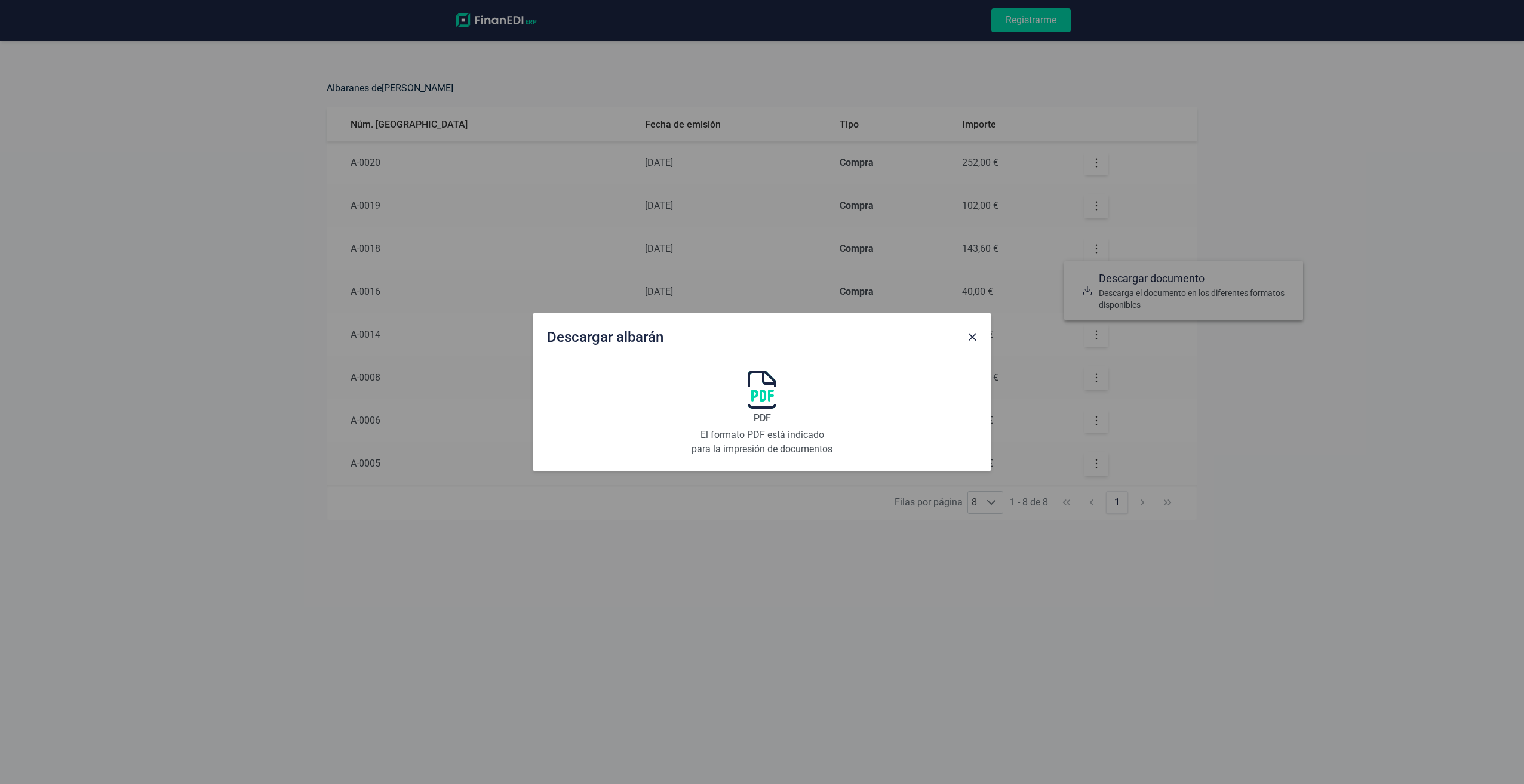
click at [757, 391] on img at bounding box center [762, 390] width 29 height 38
click at [968, 333] on button "Close" at bounding box center [972, 337] width 19 height 19
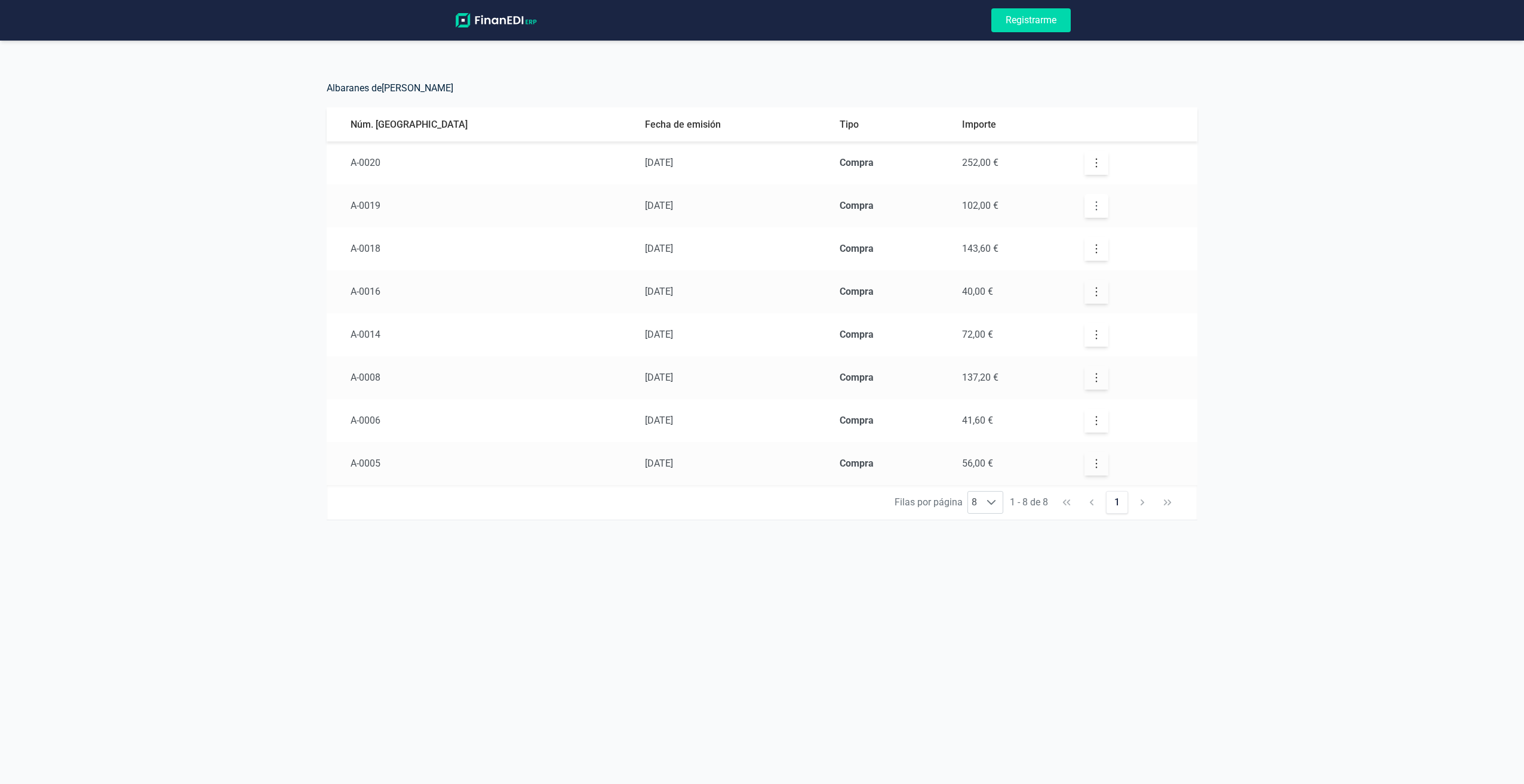
click at [1090, 208] on icon "button" at bounding box center [1096, 205] width 12 height 12
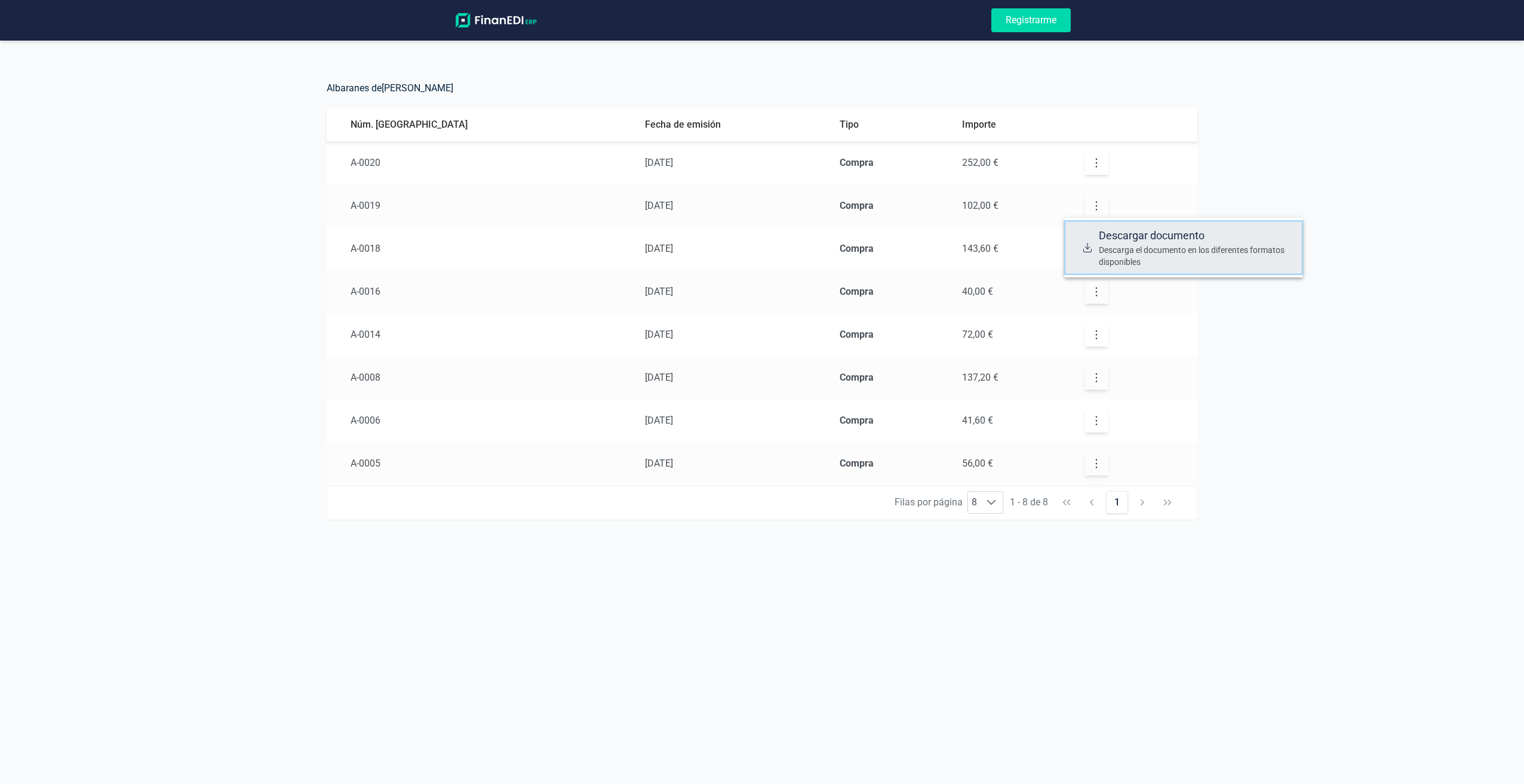
click at [1109, 247] on span "Descarga el documento en los diferentes formatos disponibles" at bounding box center [1196, 256] width 195 height 24
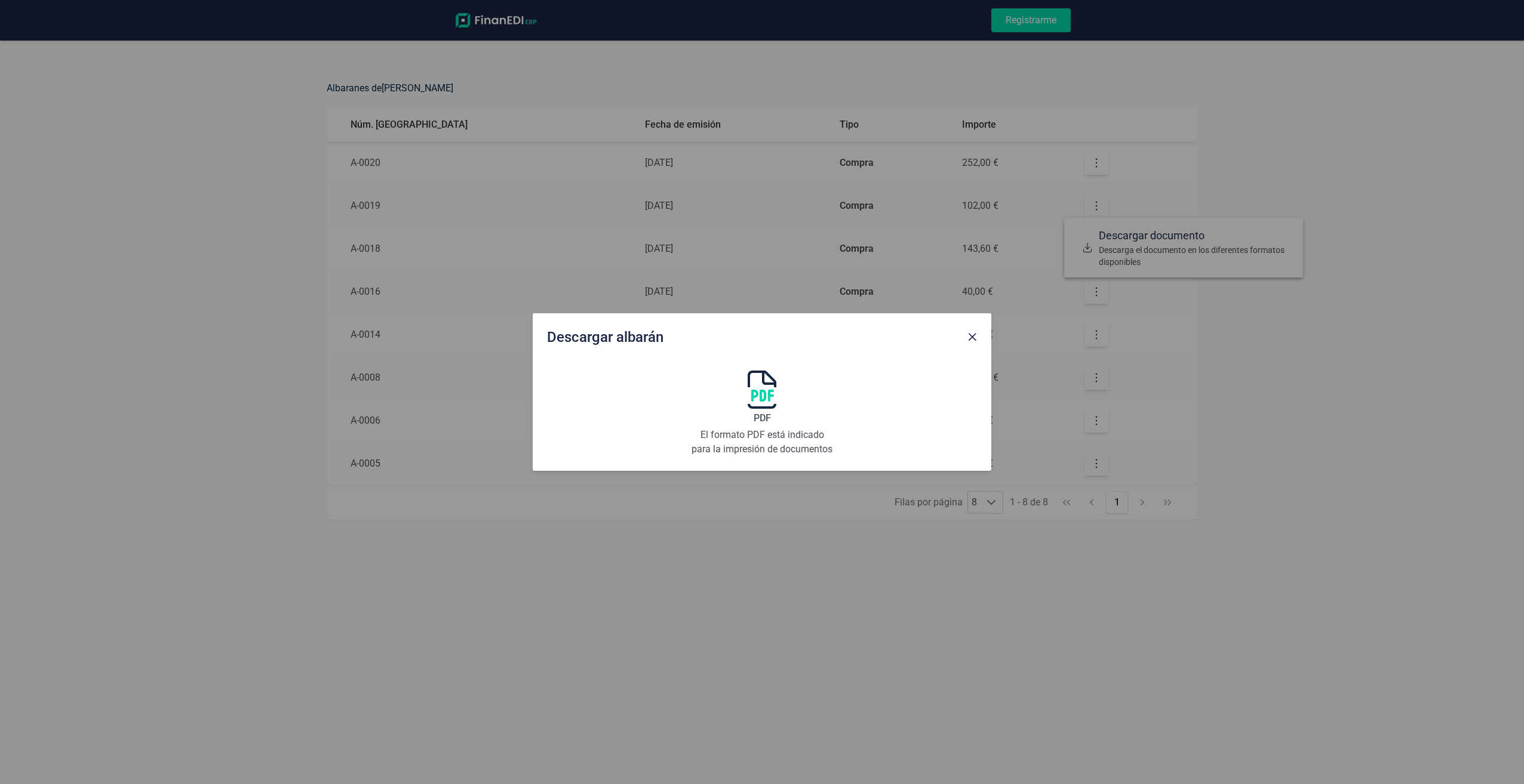
click at [768, 410] on div "PDF El formato PDF está indicado para la impresión de documentos" at bounding box center [762, 414] width 144 height 86
click at [975, 342] on button "Close" at bounding box center [972, 337] width 19 height 19
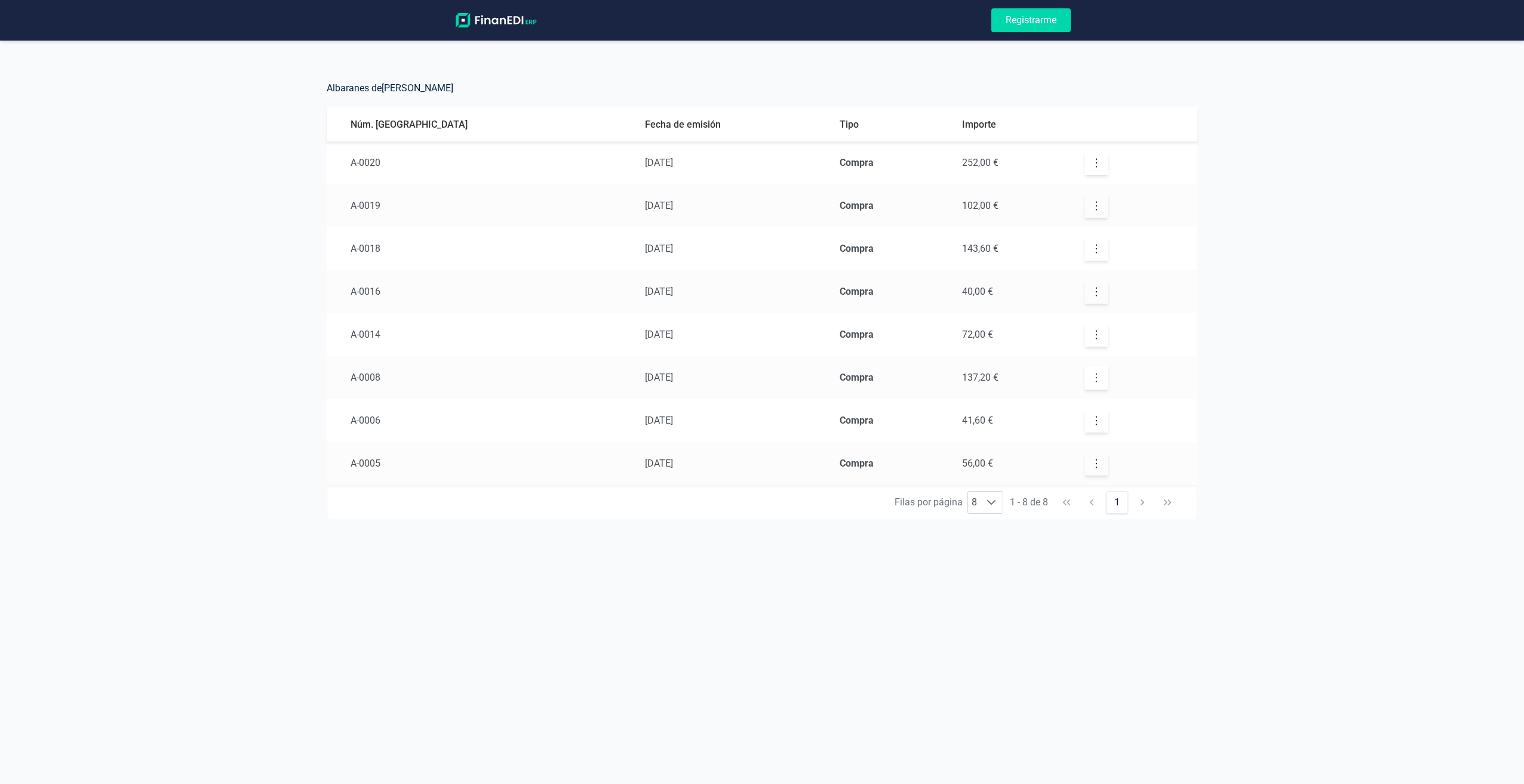
click at [1090, 380] on icon "button" at bounding box center [1096, 378] width 12 height 12
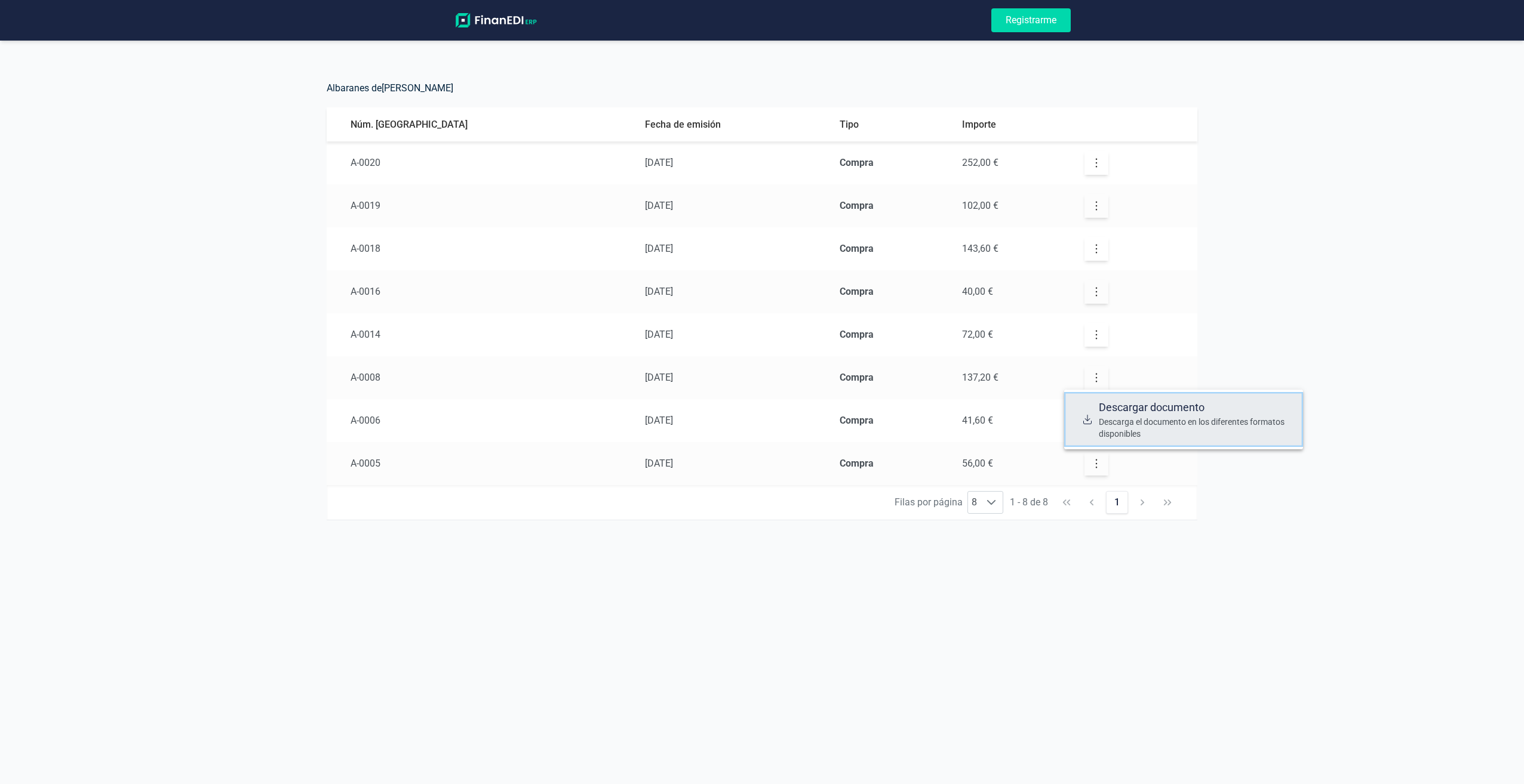
click at [1117, 404] on span "Descargar documento" at bounding box center [1196, 407] width 195 height 17
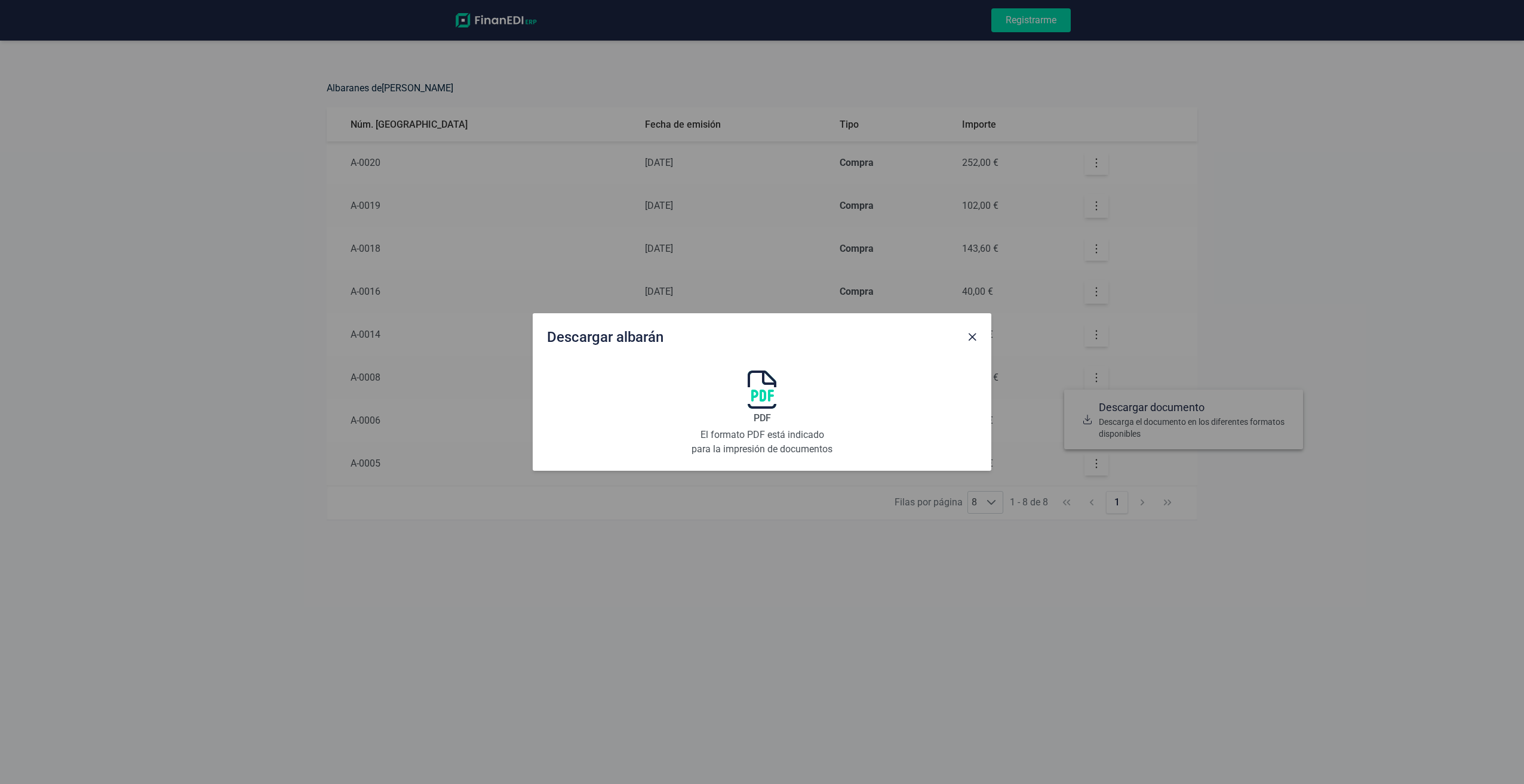
click at [767, 395] on img at bounding box center [762, 390] width 29 height 38
click at [970, 339] on span "Close" at bounding box center [972, 337] width 9 height 9
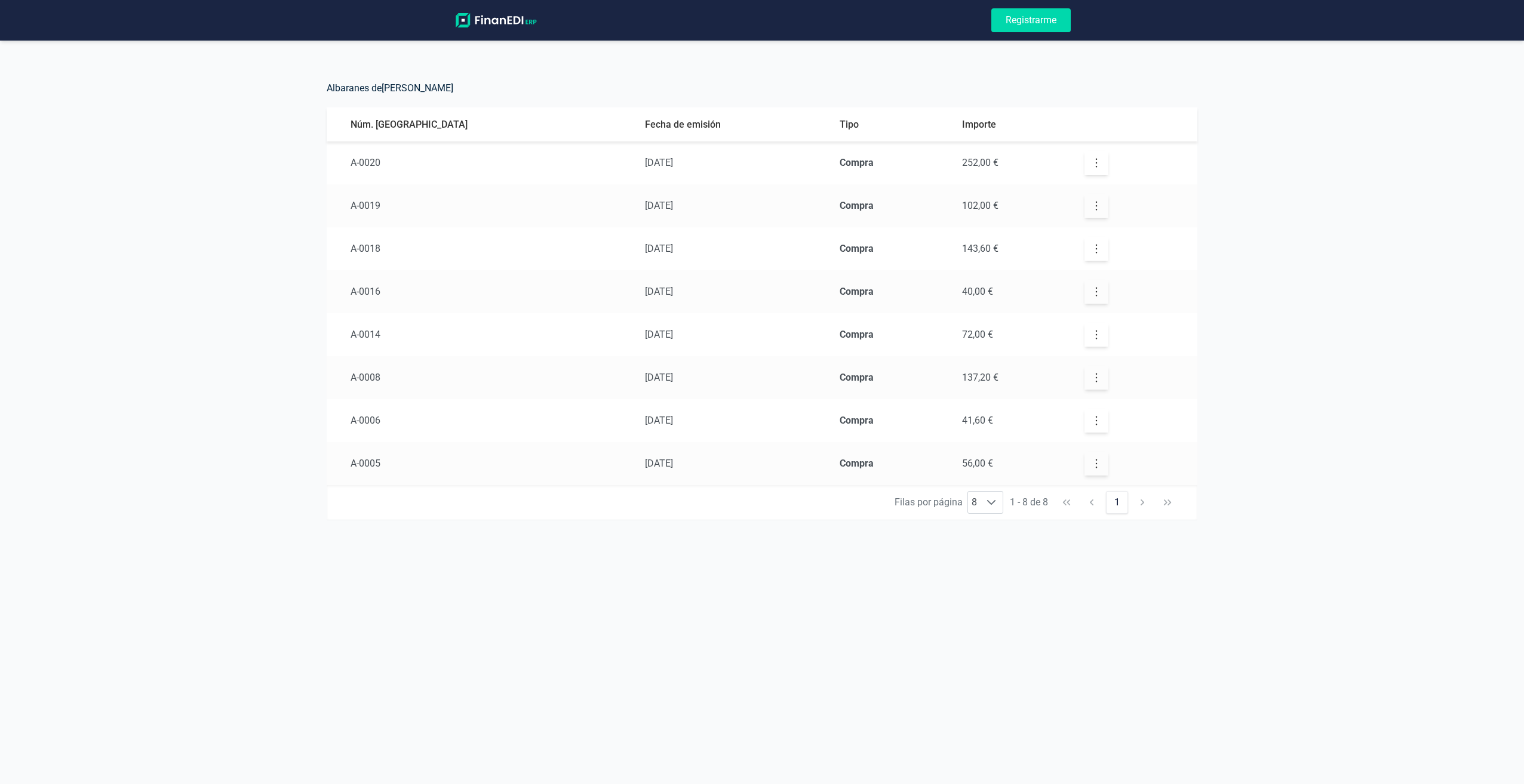
click at [1294, 354] on div "Albaranes de [PERSON_NAME]. albarán Fecha de emisión Tipo Importe A-0020 [DATE]…" at bounding box center [762, 311] width 1524 height 465
drag, startPoint x: 762, startPoint y: 581, endPoint x: 865, endPoint y: 603, distance: 105.3
click at [865, 603] on div "Registrarme Albaranes de ALBERTO MEDIAVILLA VERA Núm. albarán Fecha de emisión …" at bounding box center [762, 392] width 1524 height 784
